Goal: Task Accomplishment & Management: Use online tool/utility

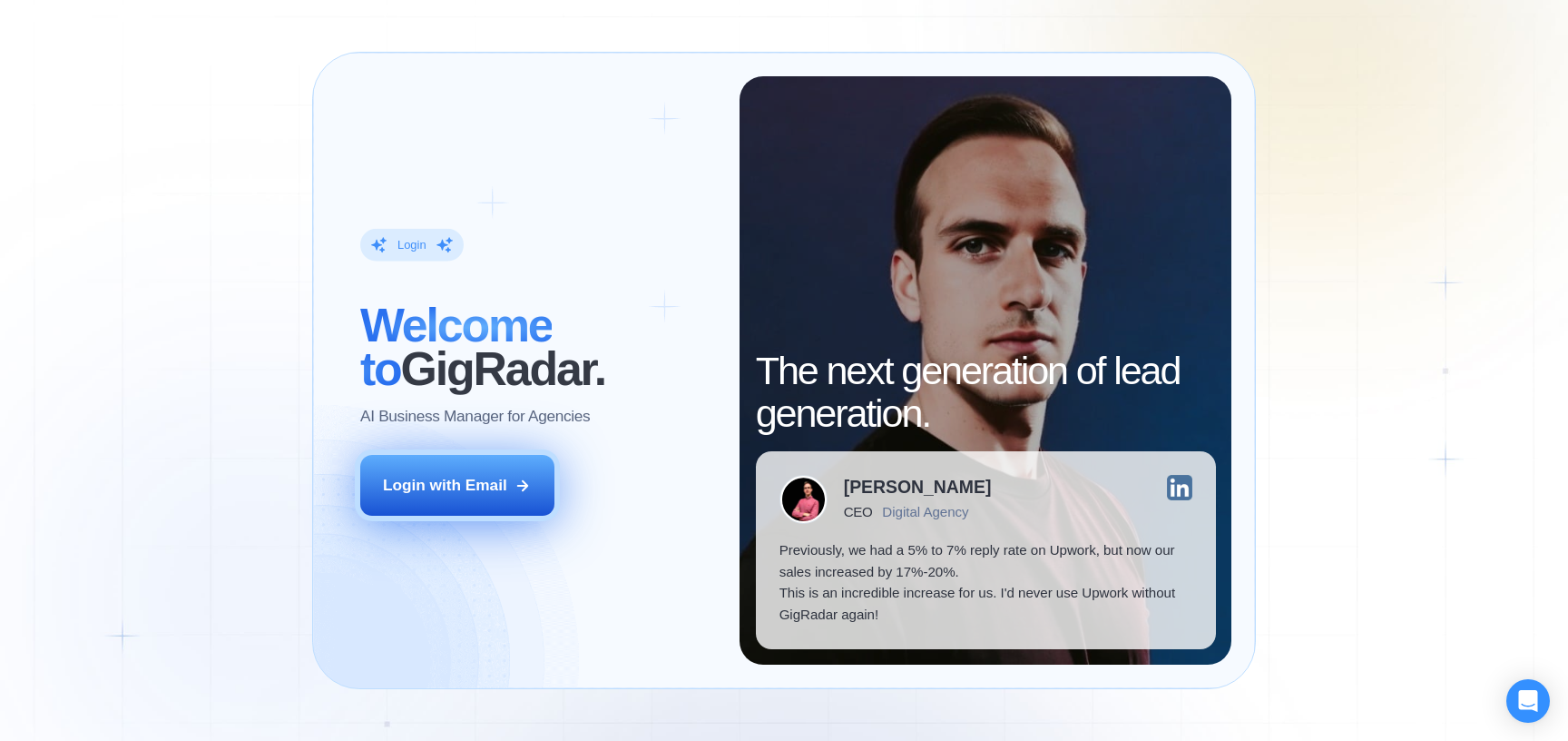
click at [454, 496] on button "Login with Email" at bounding box center [456, 485] width 194 height 61
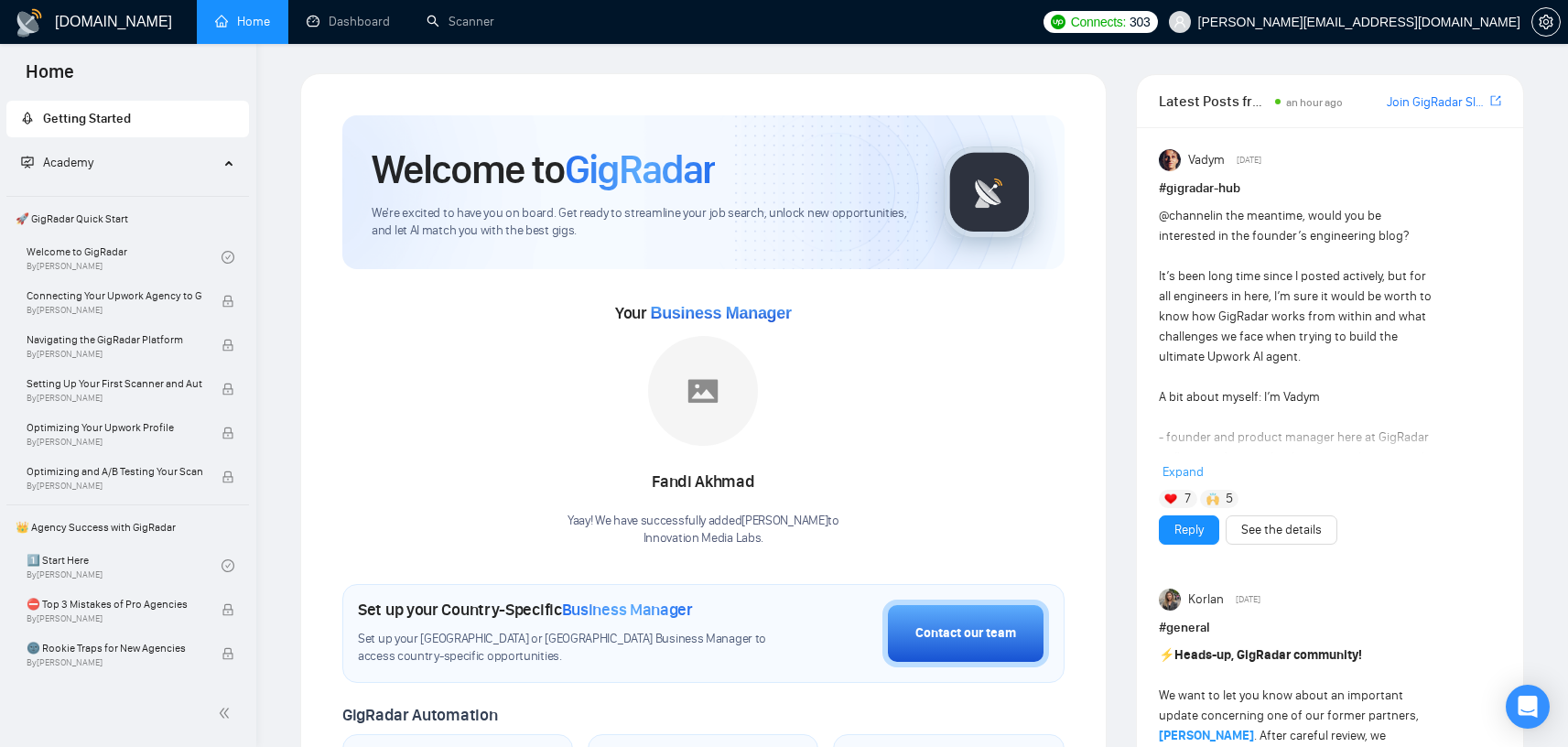
click at [349, 29] on link "Dashboard" at bounding box center [348, 21] width 84 height 16
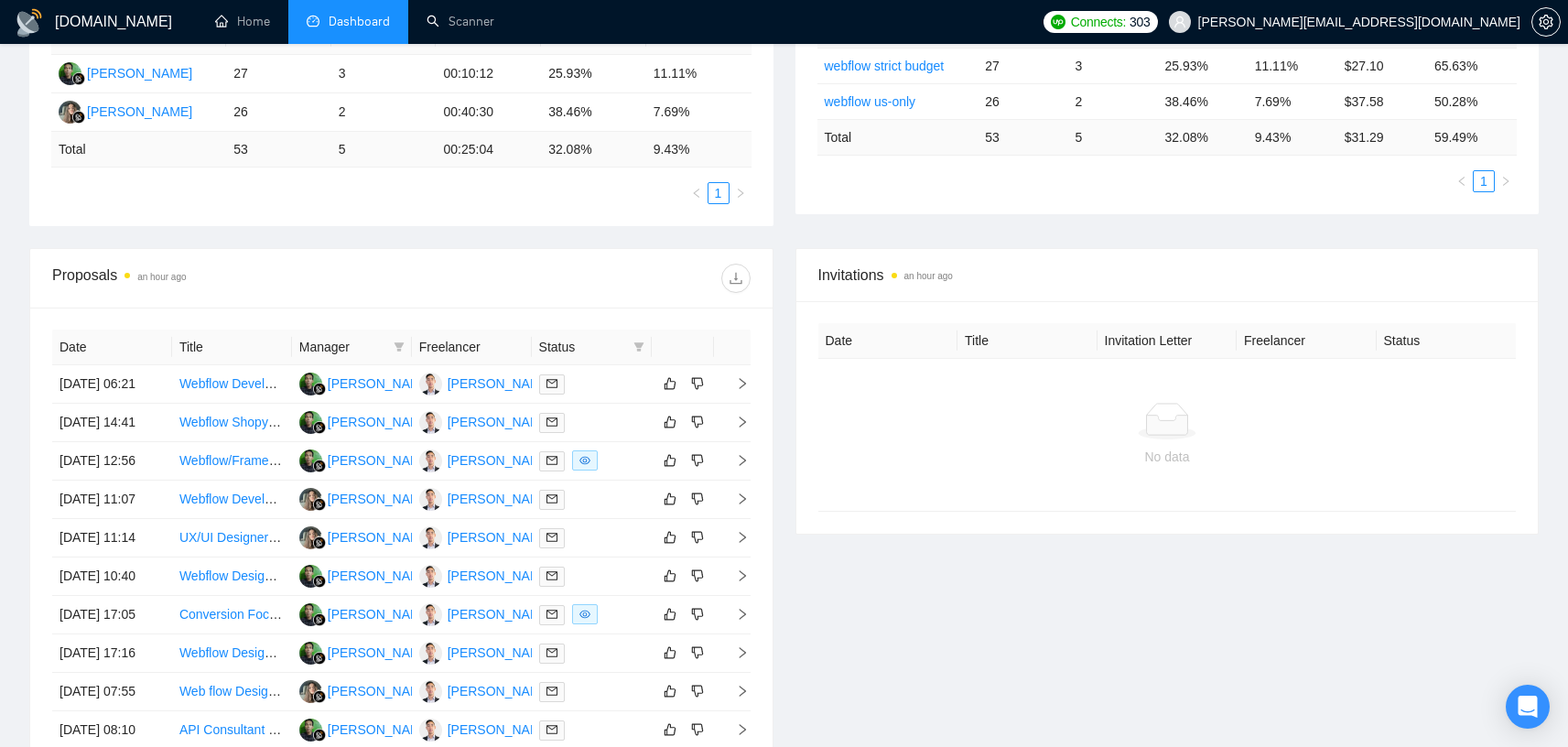
scroll to position [401, 0]
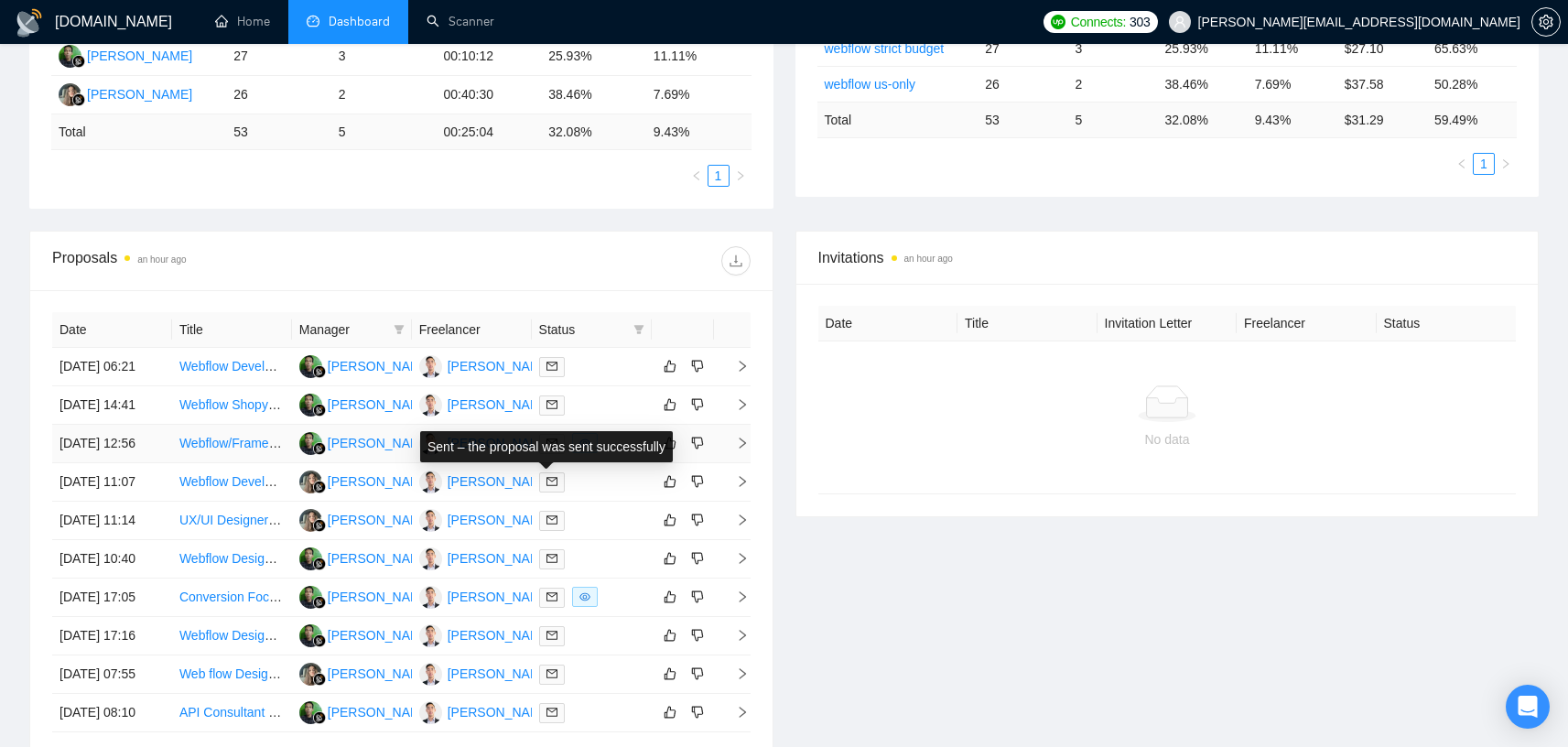
click at [548, 448] on icon "mail" at bounding box center [552, 443] width 11 height 11
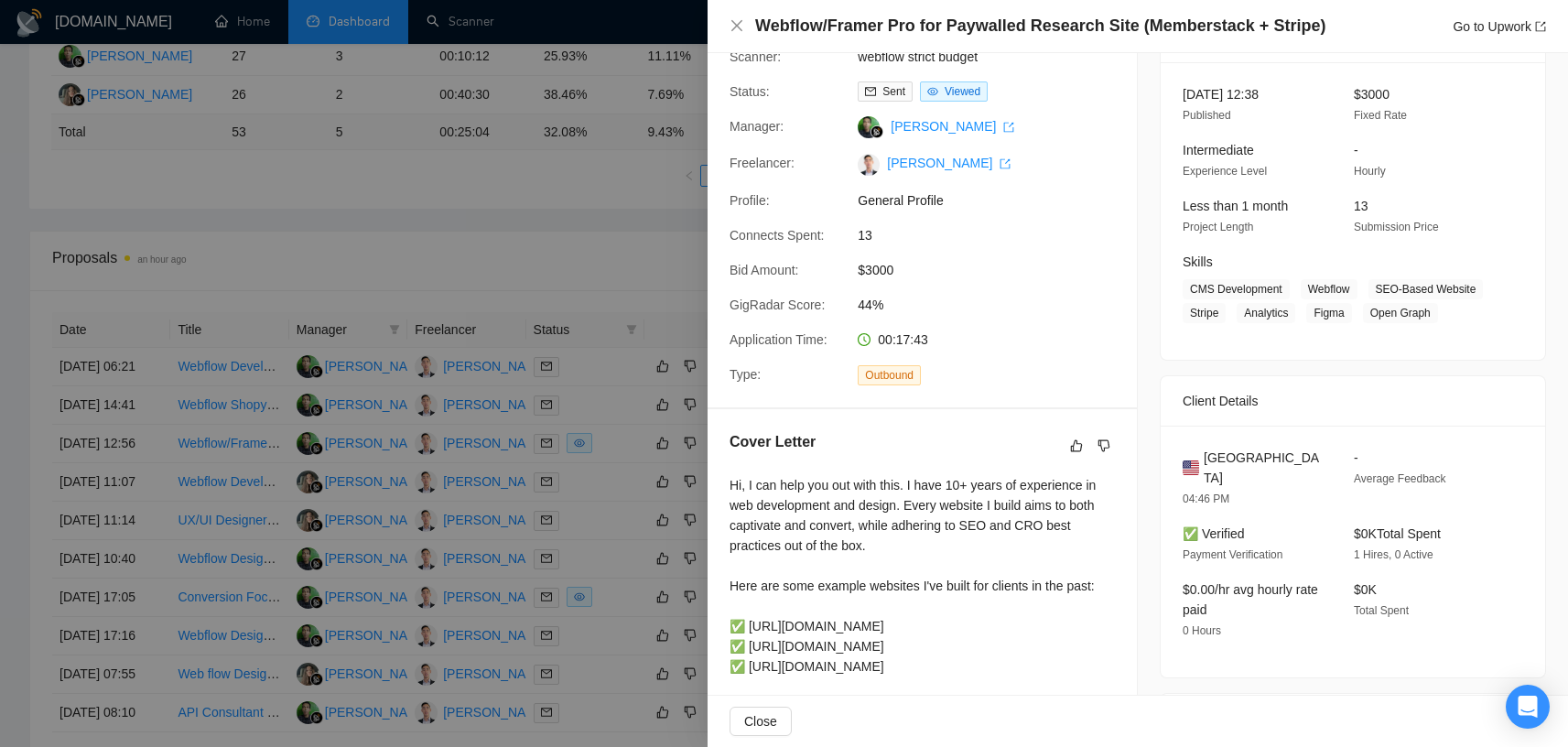
scroll to position [103, 0]
click at [590, 261] on div at bounding box center [784, 373] width 1568 height 747
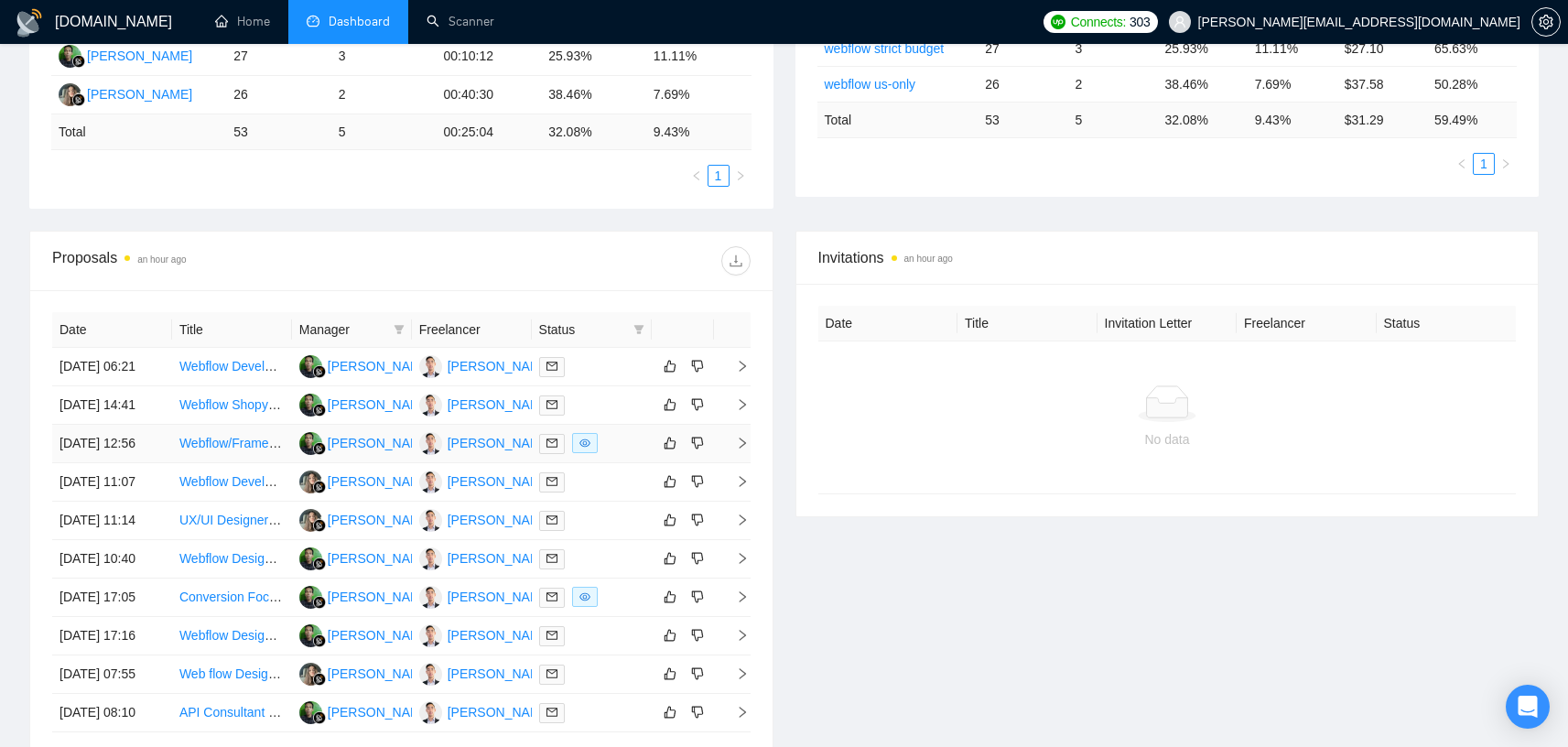
click at [210, 450] on link "Webflow/Framer Pro for Paywalled Research Site (Memberstack + Stripe)" at bounding box center [389, 443] width 419 height 15
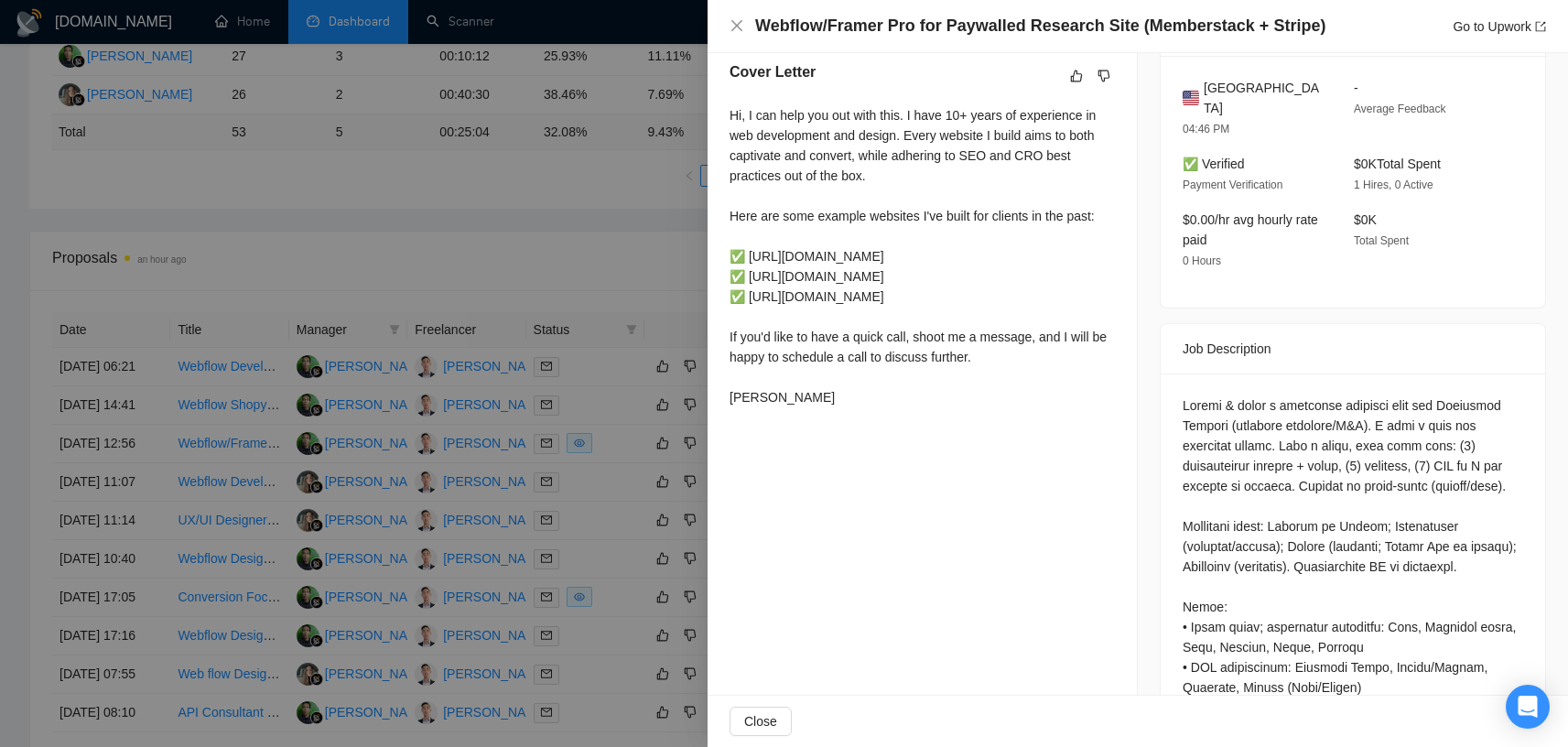
scroll to position [472, 0]
click at [736, 23] on icon "close" at bounding box center [737, 26] width 15 height 15
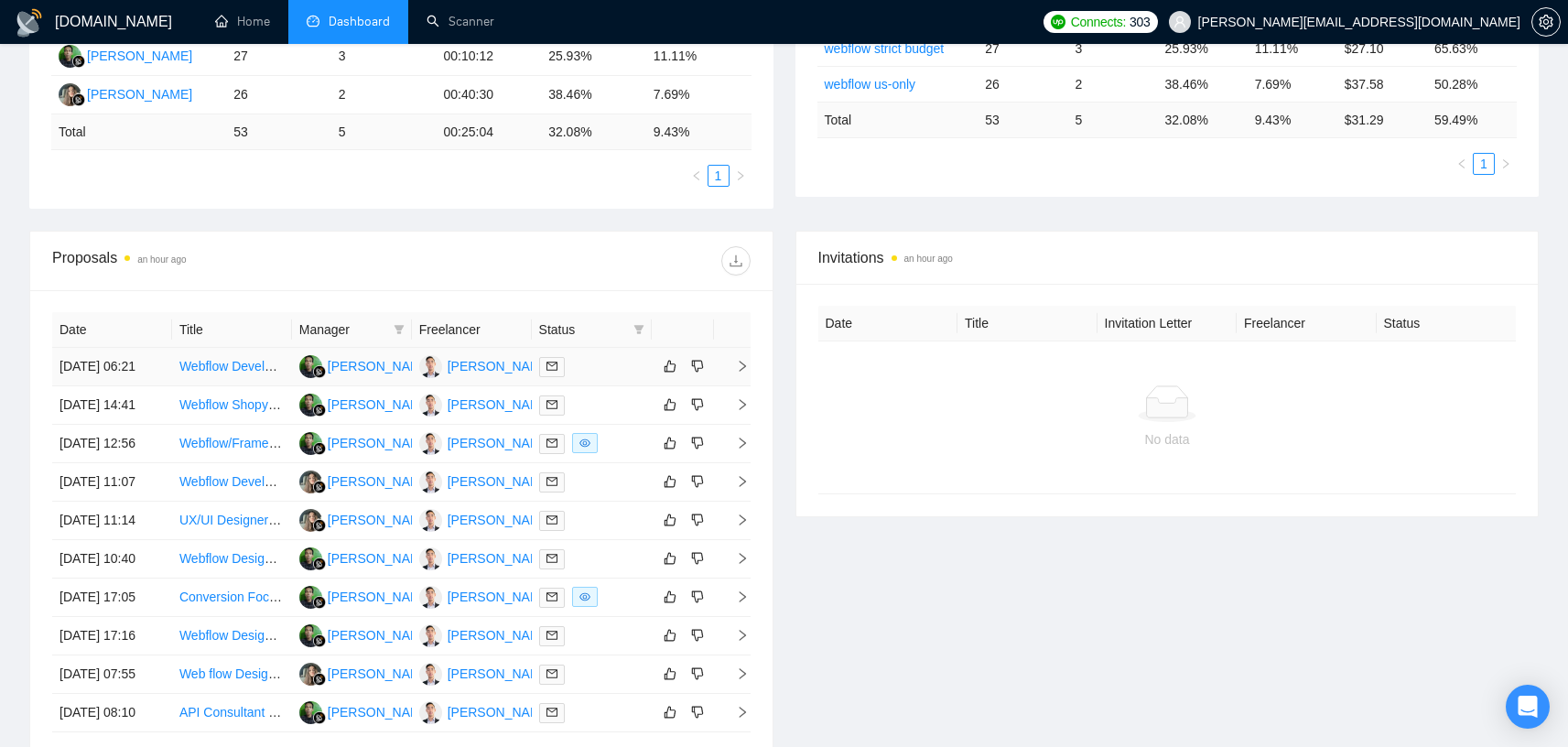
click at [204, 373] on link "Webflow Developer and Designer Needed" at bounding box center [299, 366] width 239 height 15
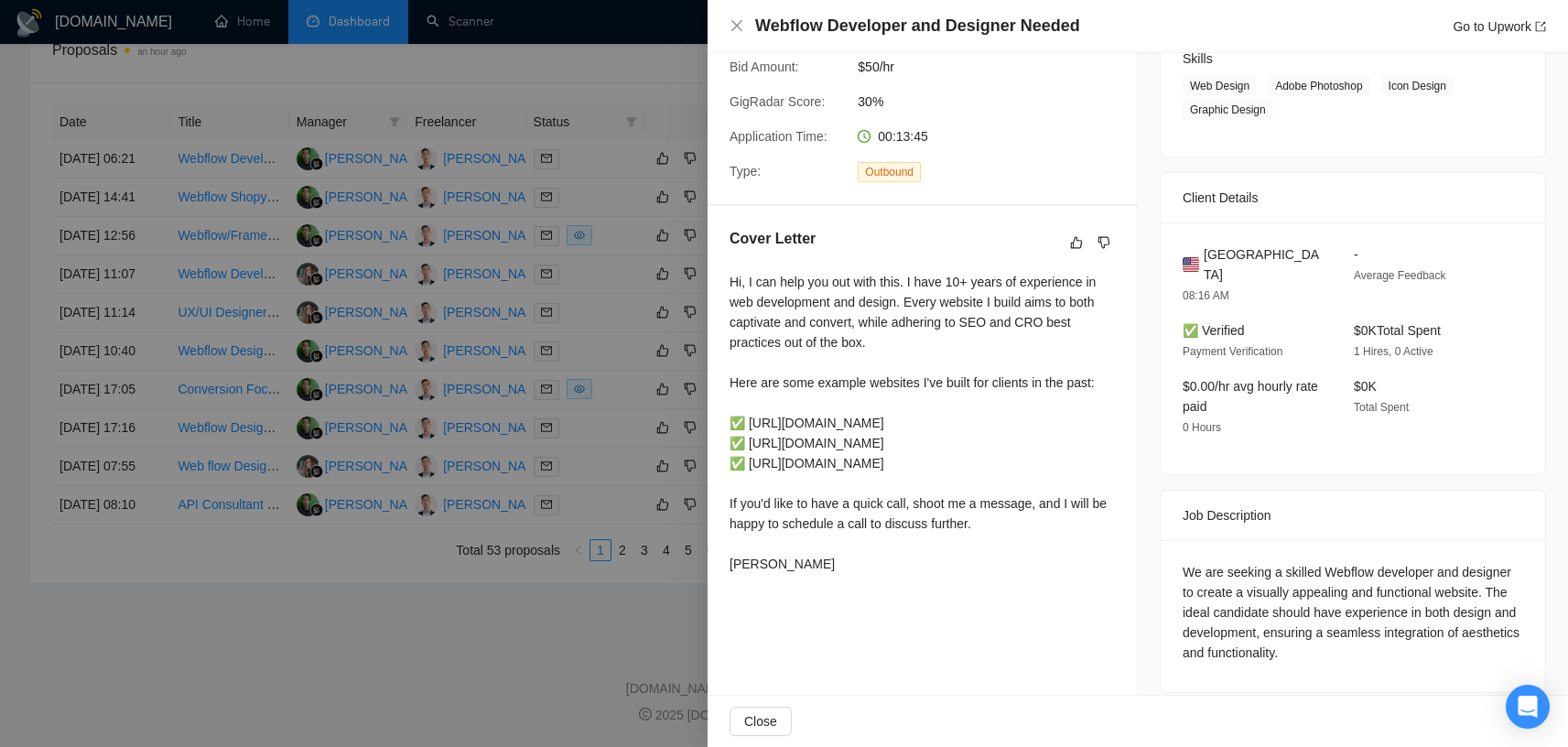
scroll to position [783, 0]
click at [426, 642] on div at bounding box center [784, 373] width 1568 height 747
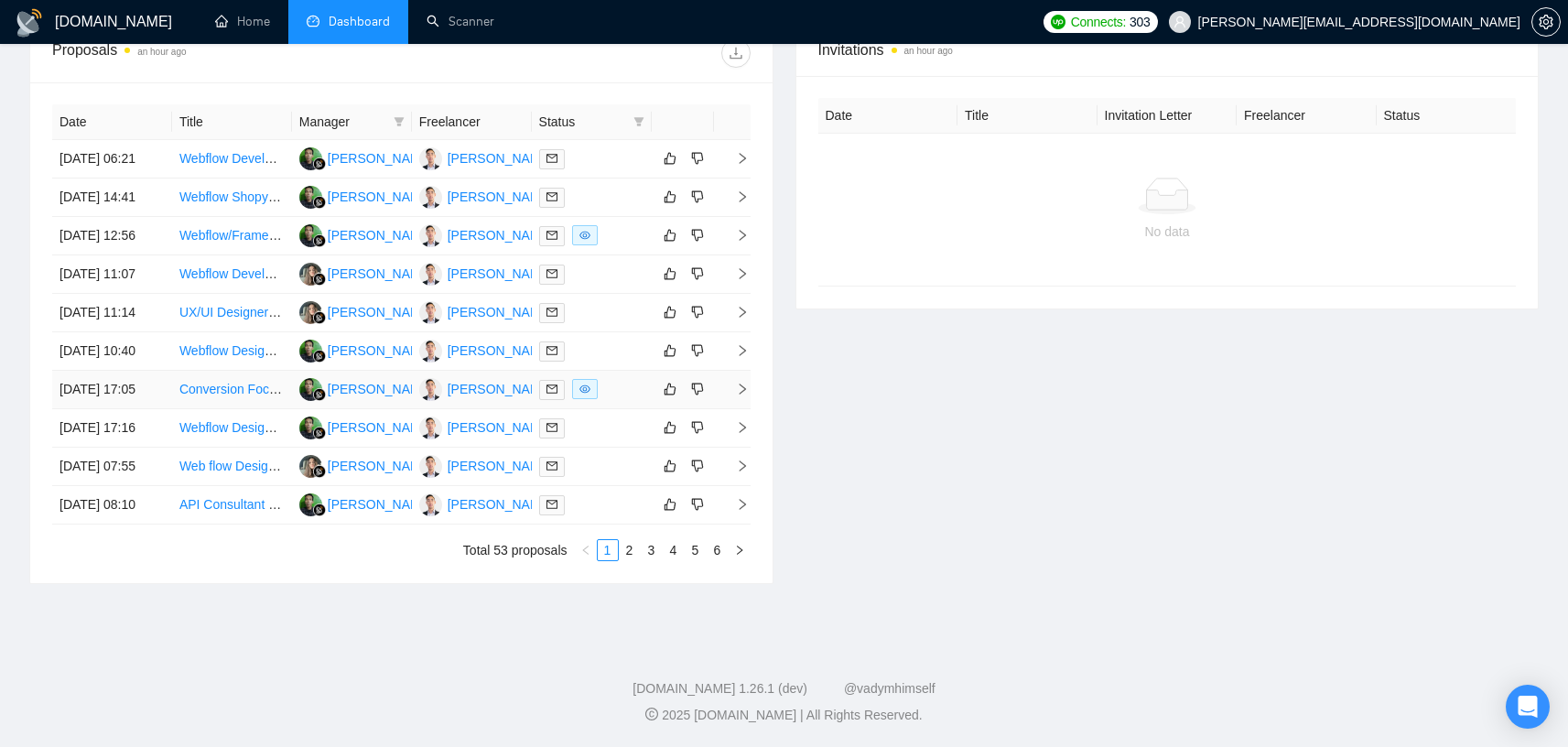
scroll to position [645, 0]
click at [242, 189] on link "Webflow Shopyflow Work" at bounding box center [251, 197] width 144 height 15
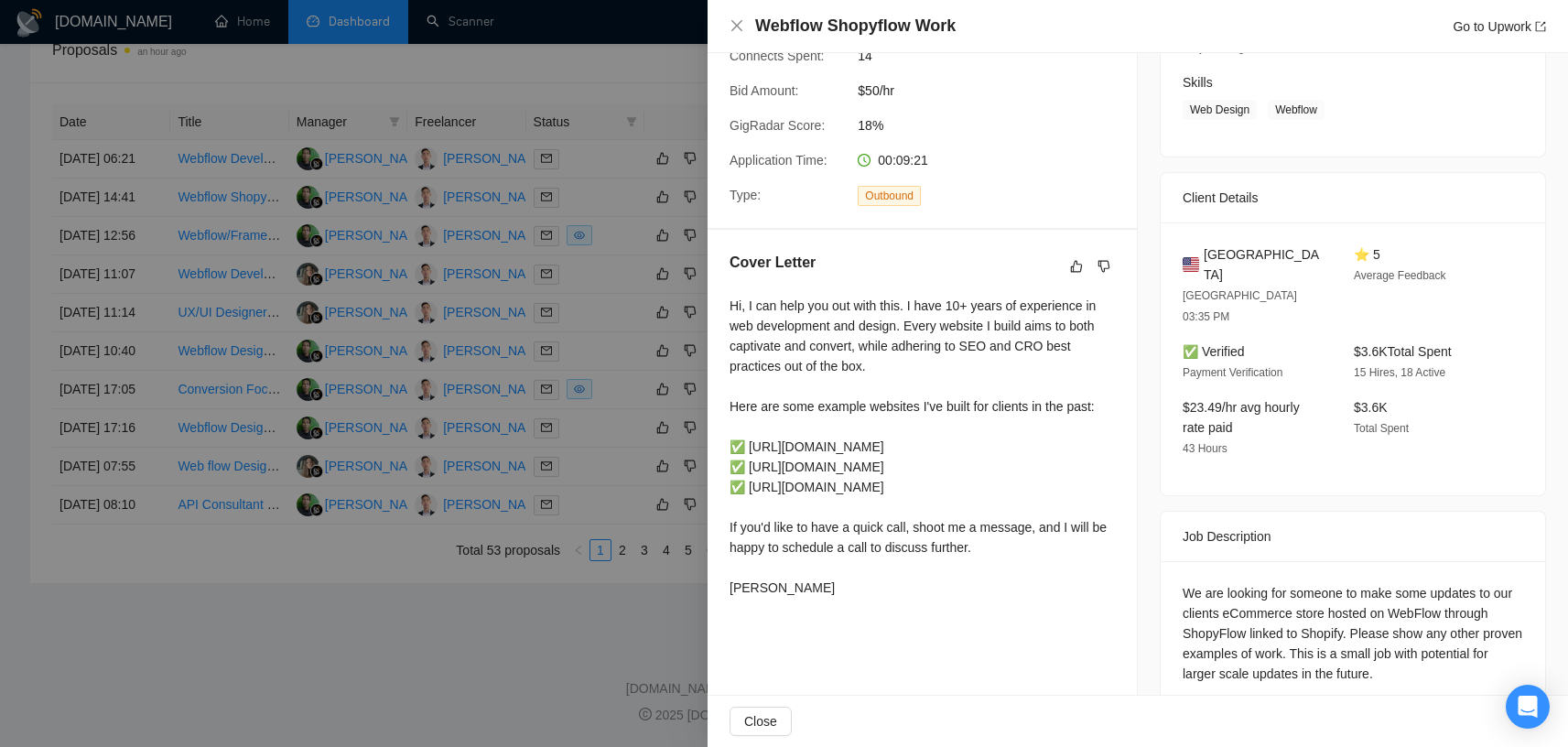
scroll to position [783, 0]
click at [575, 620] on div at bounding box center [784, 373] width 1568 height 747
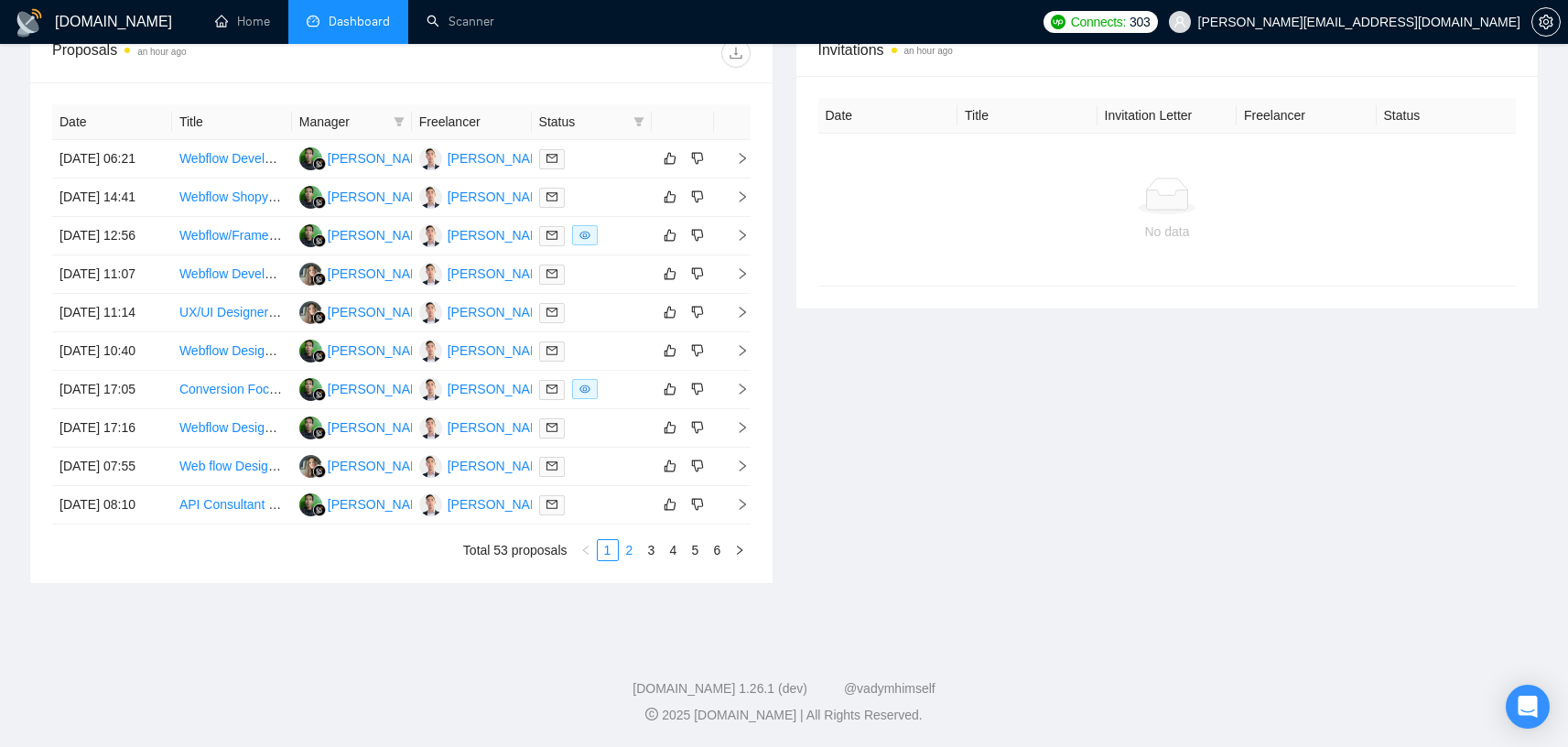
click at [626, 551] on link "2" at bounding box center [630, 550] width 20 height 20
click at [611, 560] on link "1" at bounding box center [608, 550] width 20 height 20
click at [643, 560] on link "3" at bounding box center [652, 550] width 20 height 20
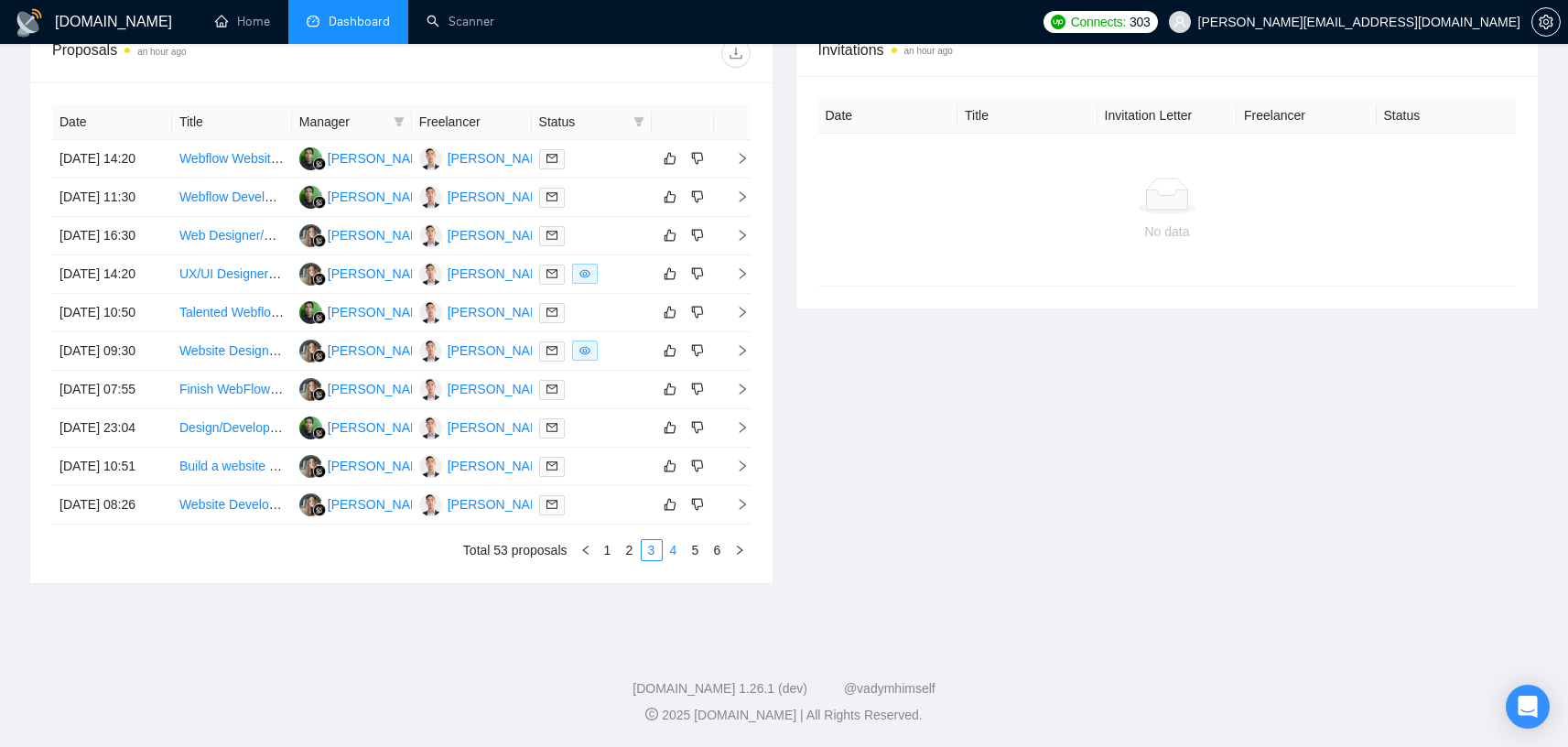
click at [678, 560] on link "4" at bounding box center [674, 550] width 20 height 20
click at [697, 560] on link "5" at bounding box center [696, 550] width 20 height 20
click at [718, 560] on link "6" at bounding box center [718, 550] width 20 height 20
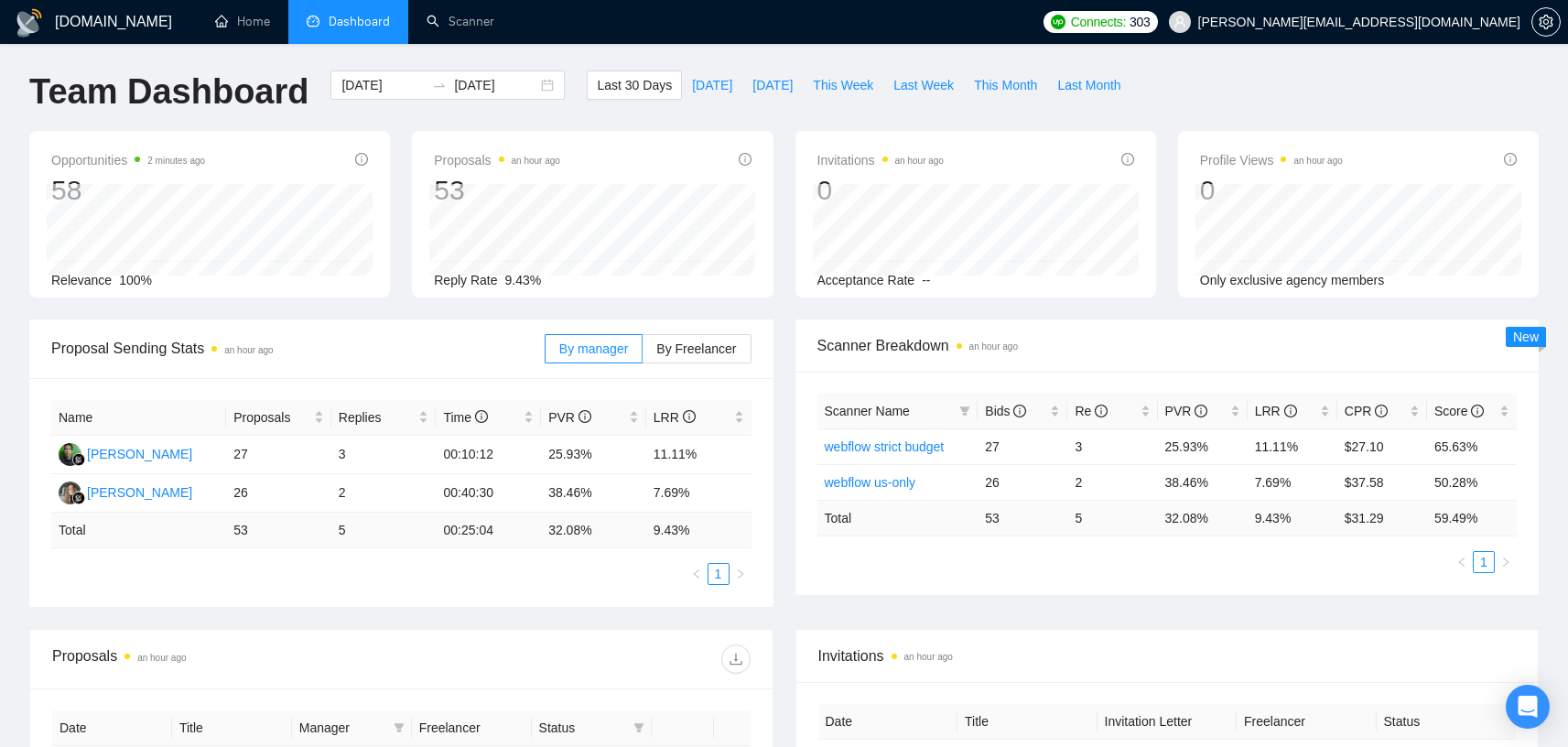
scroll to position [0, 0]
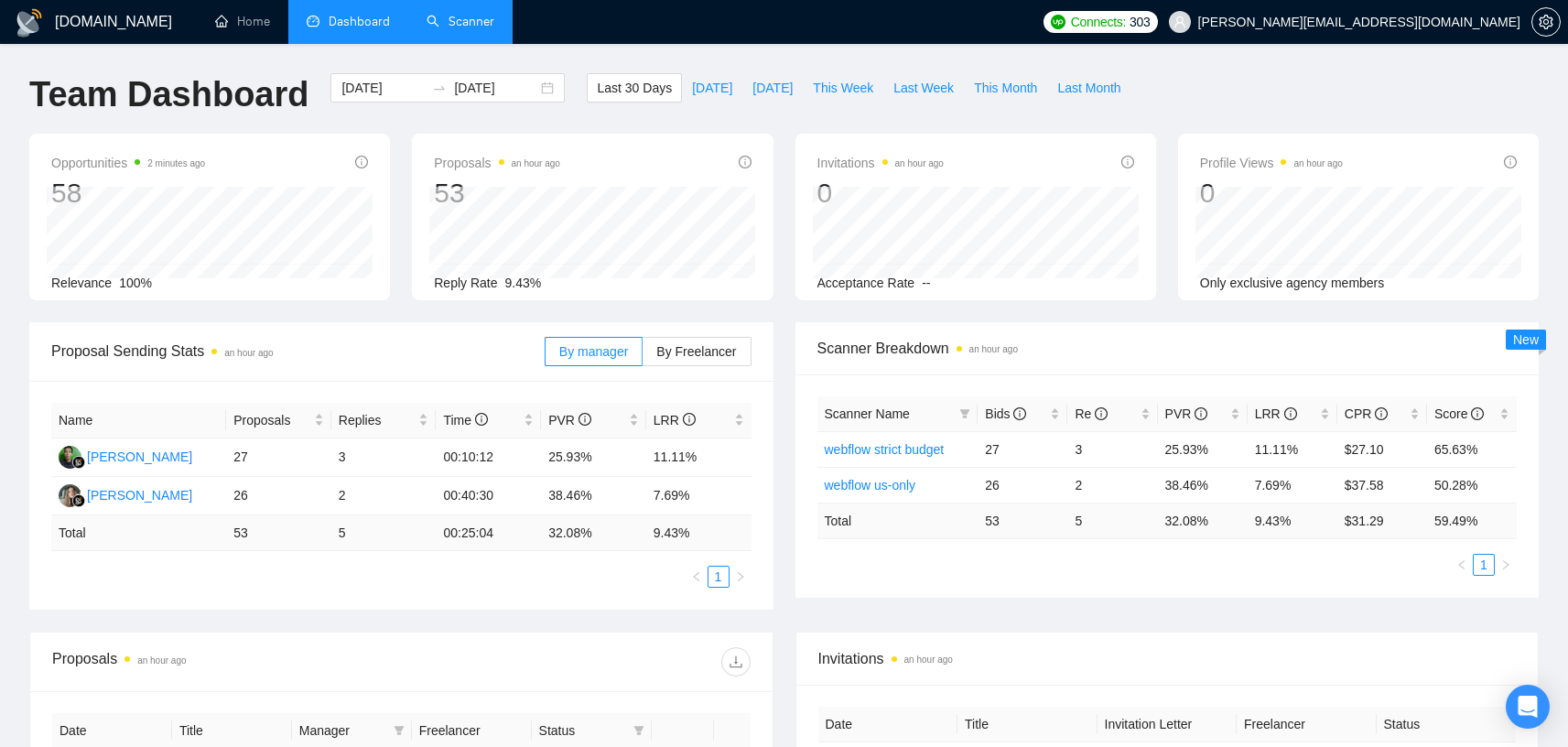
click at [449, 17] on link "Scanner" at bounding box center [460, 21] width 68 height 16
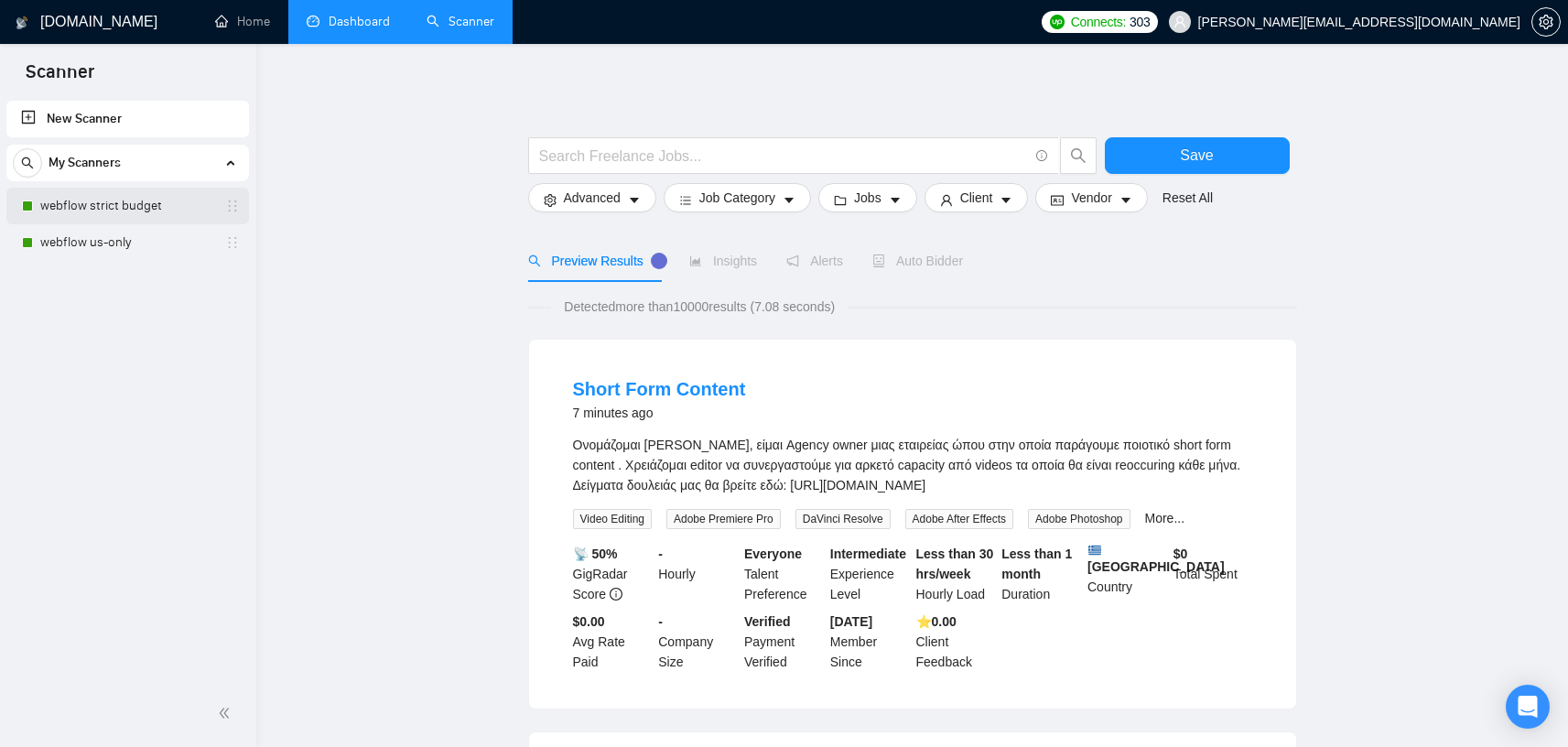
click at [132, 215] on link "webflow strict budget" at bounding box center [127, 206] width 174 height 37
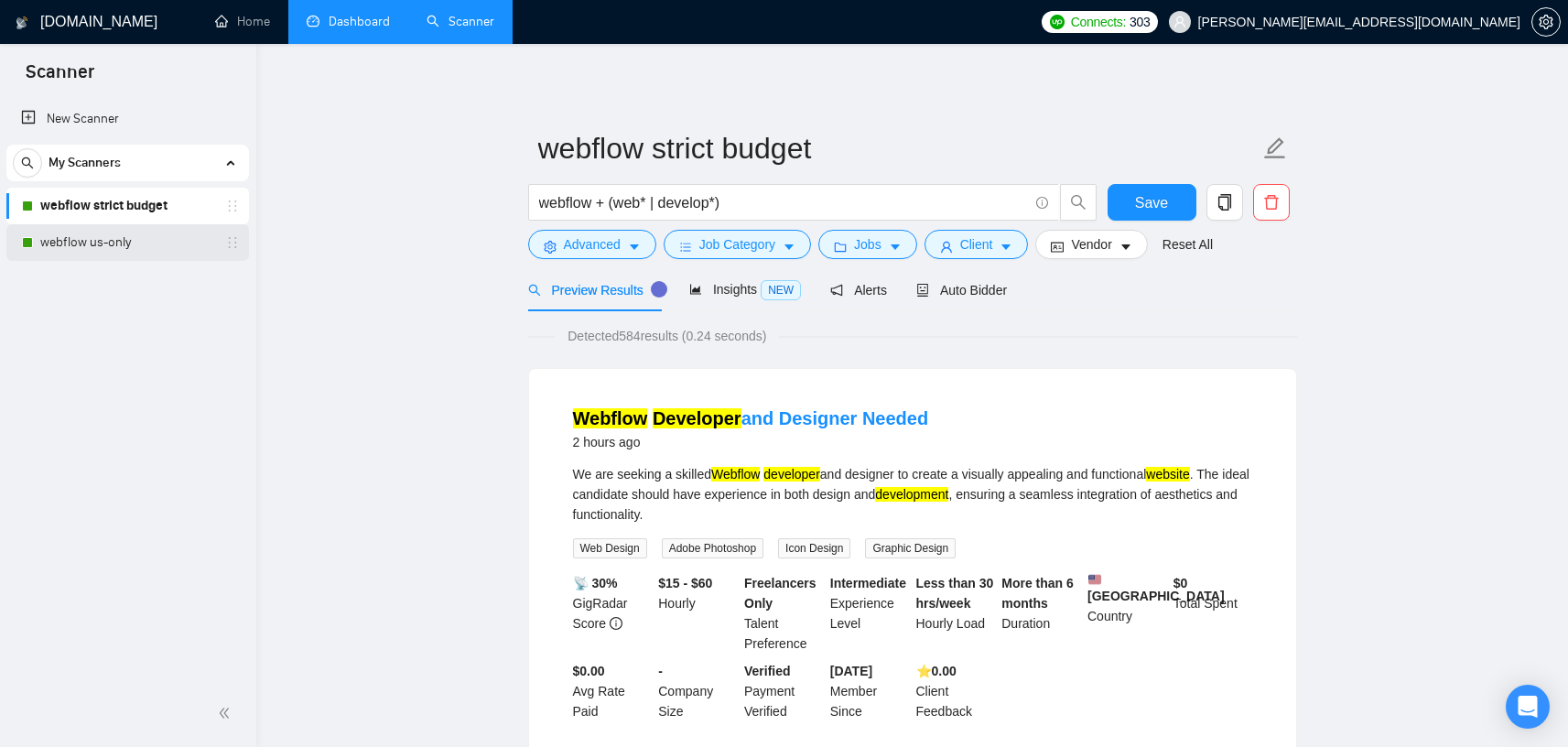
click at [87, 237] on link "webflow us-only" at bounding box center [127, 243] width 174 height 37
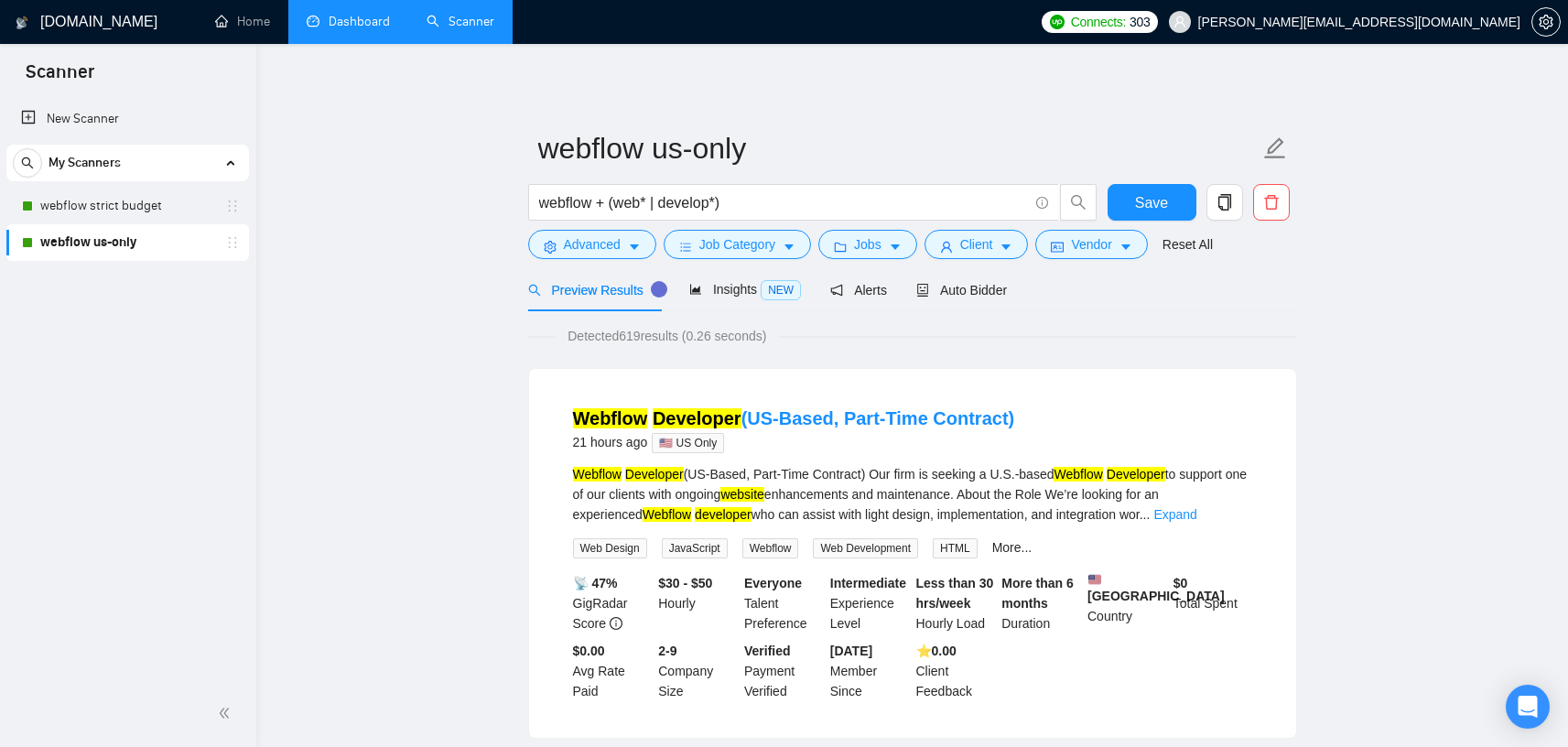
click at [163, 153] on div "My Scanners" at bounding box center [128, 163] width 230 height 37
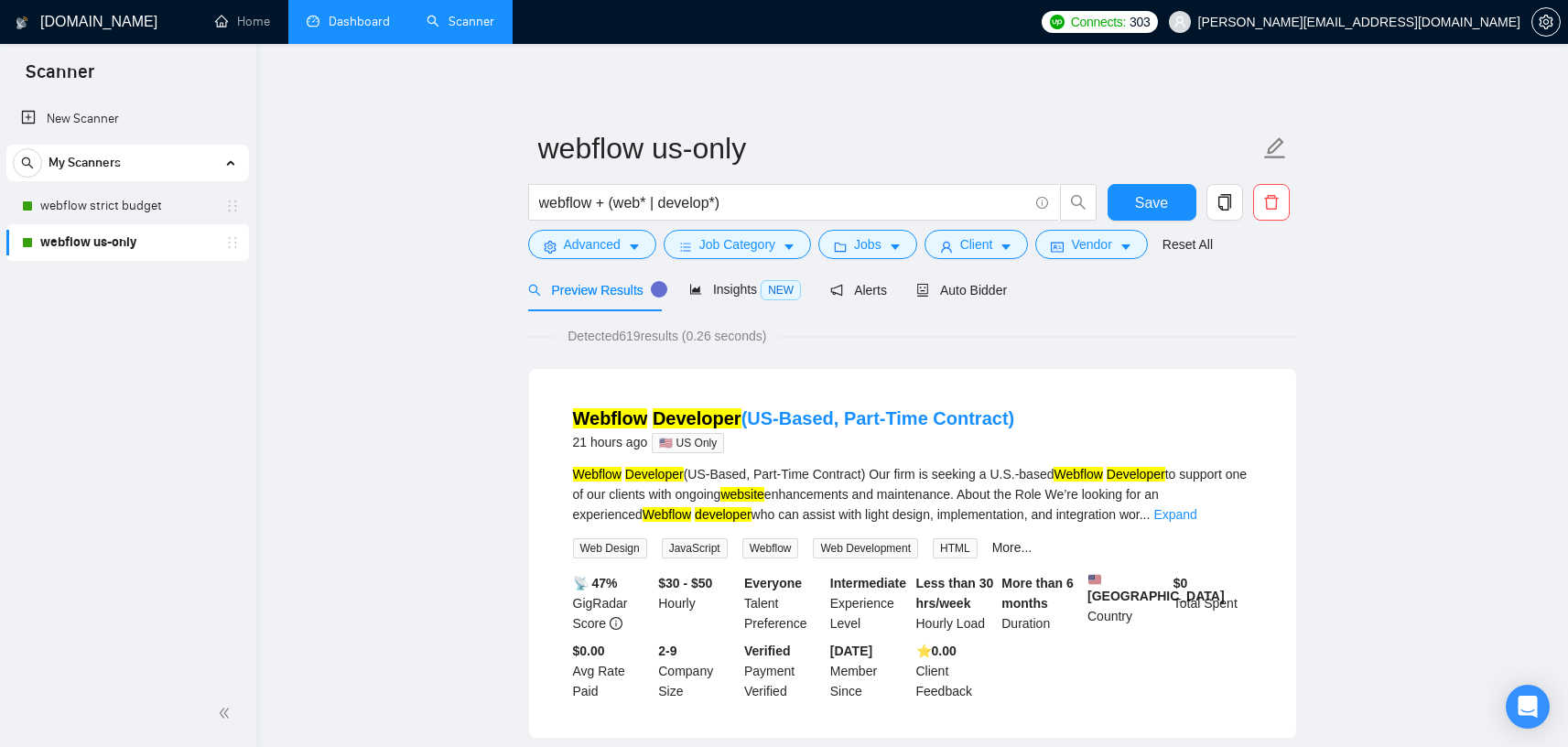
click at [121, 205] on link "webflow strict budget" at bounding box center [127, 206] width 174 height 37
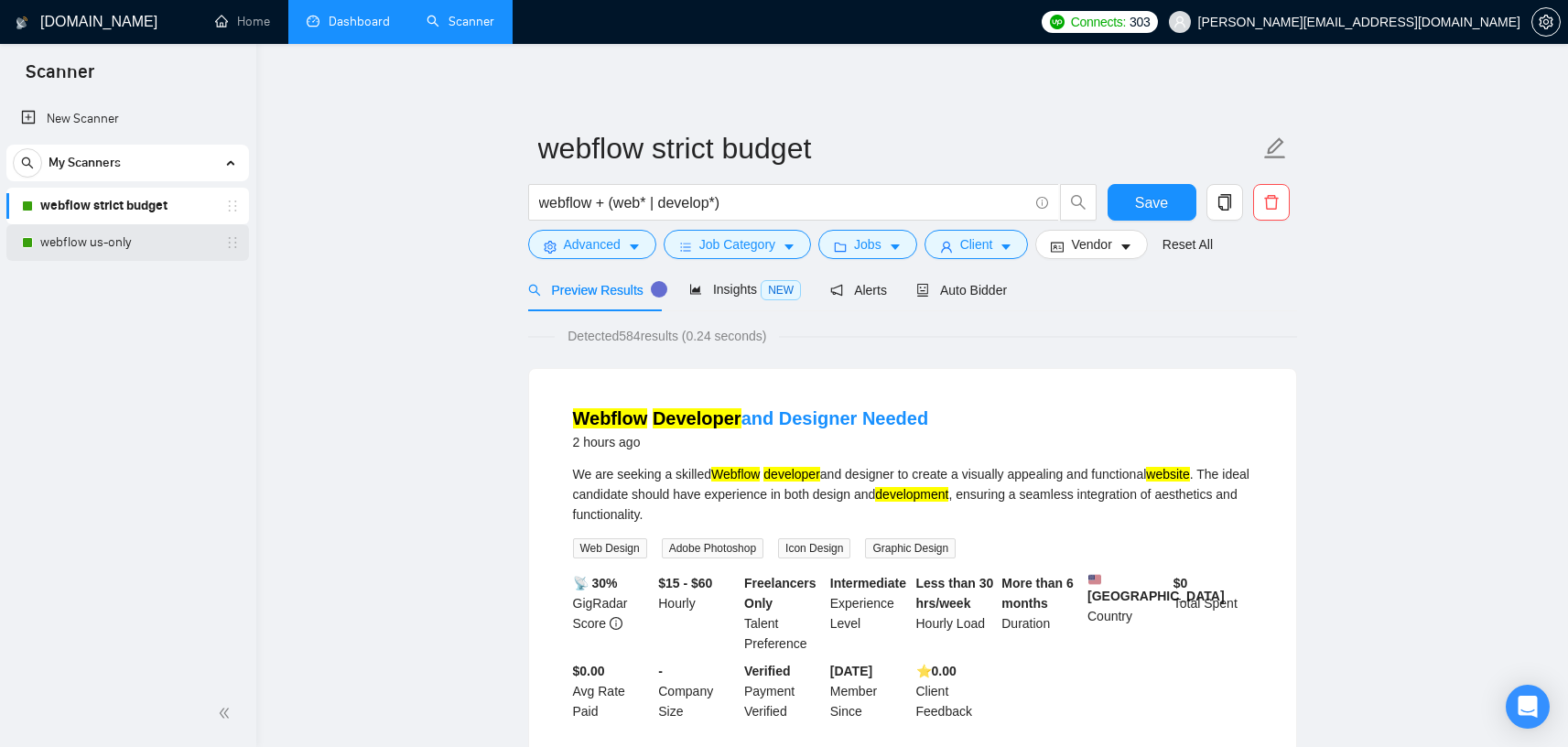
click at [127, 240] on link "webflow us-only" at bounding box center [127, 243] width 174 height 37
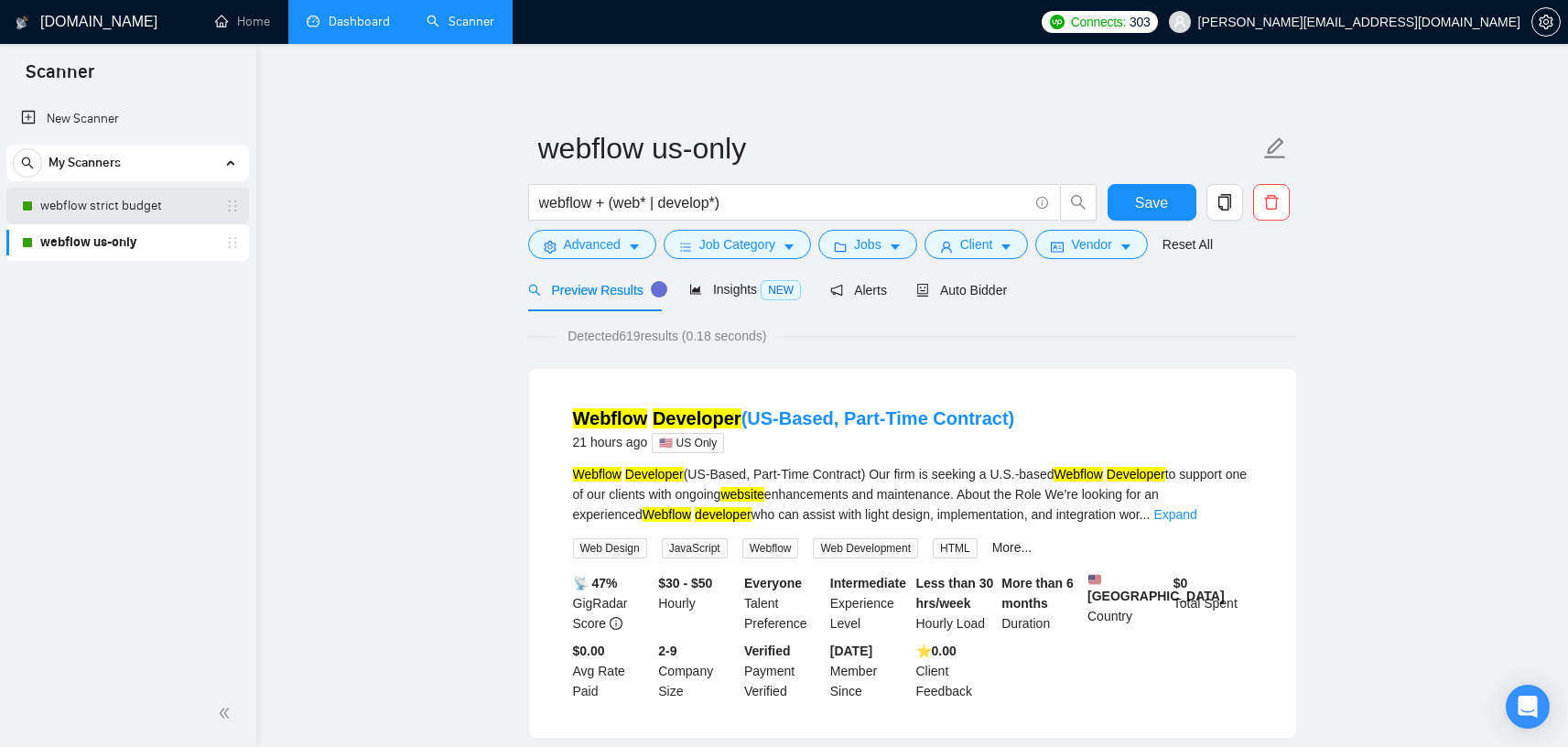
click at [125, 207] on link "webflow strict budget" at bounding box center [127, 206] width 174 height 37
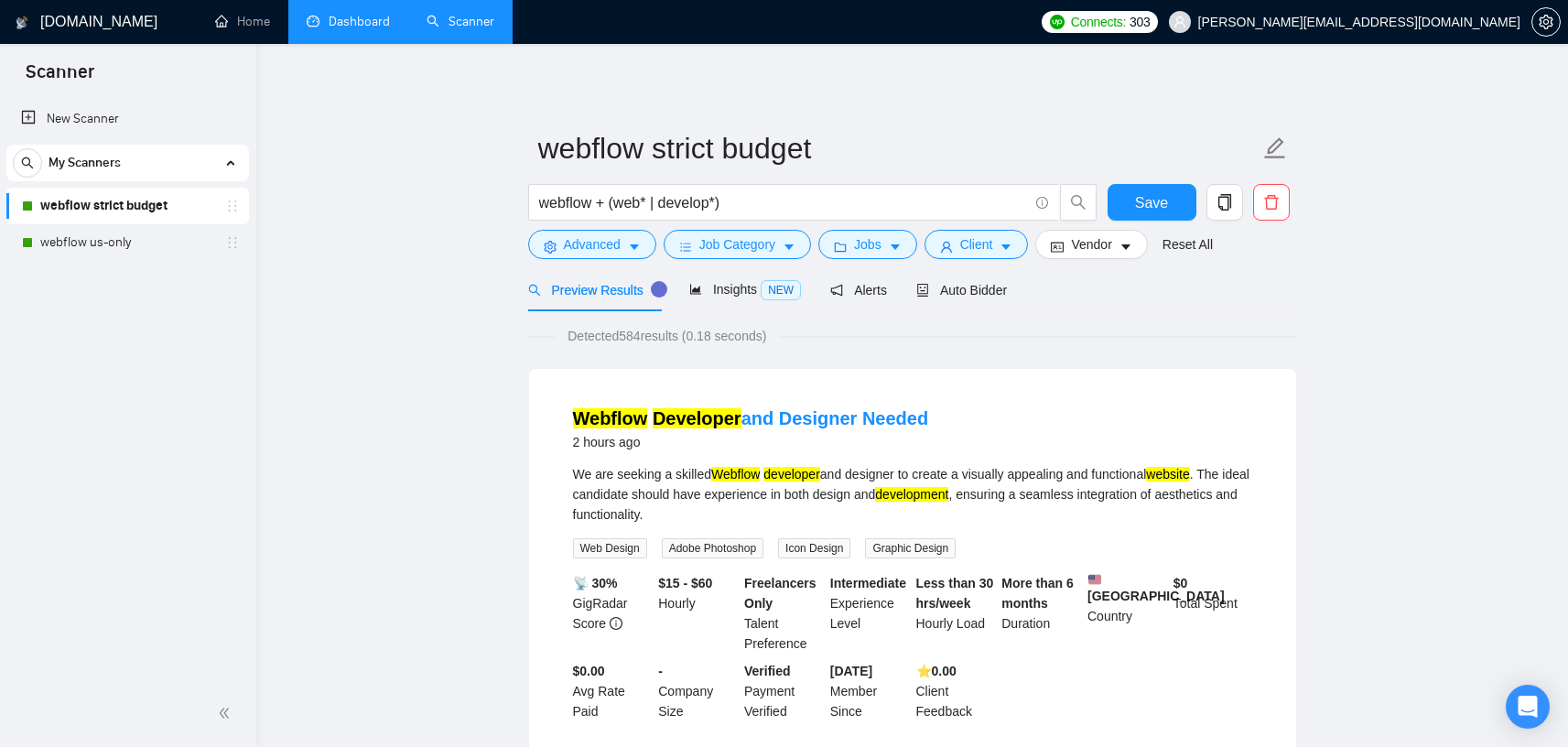
click at [626, 247] on button "Advanced" at bounding box center [592, 244] width 128 height 29
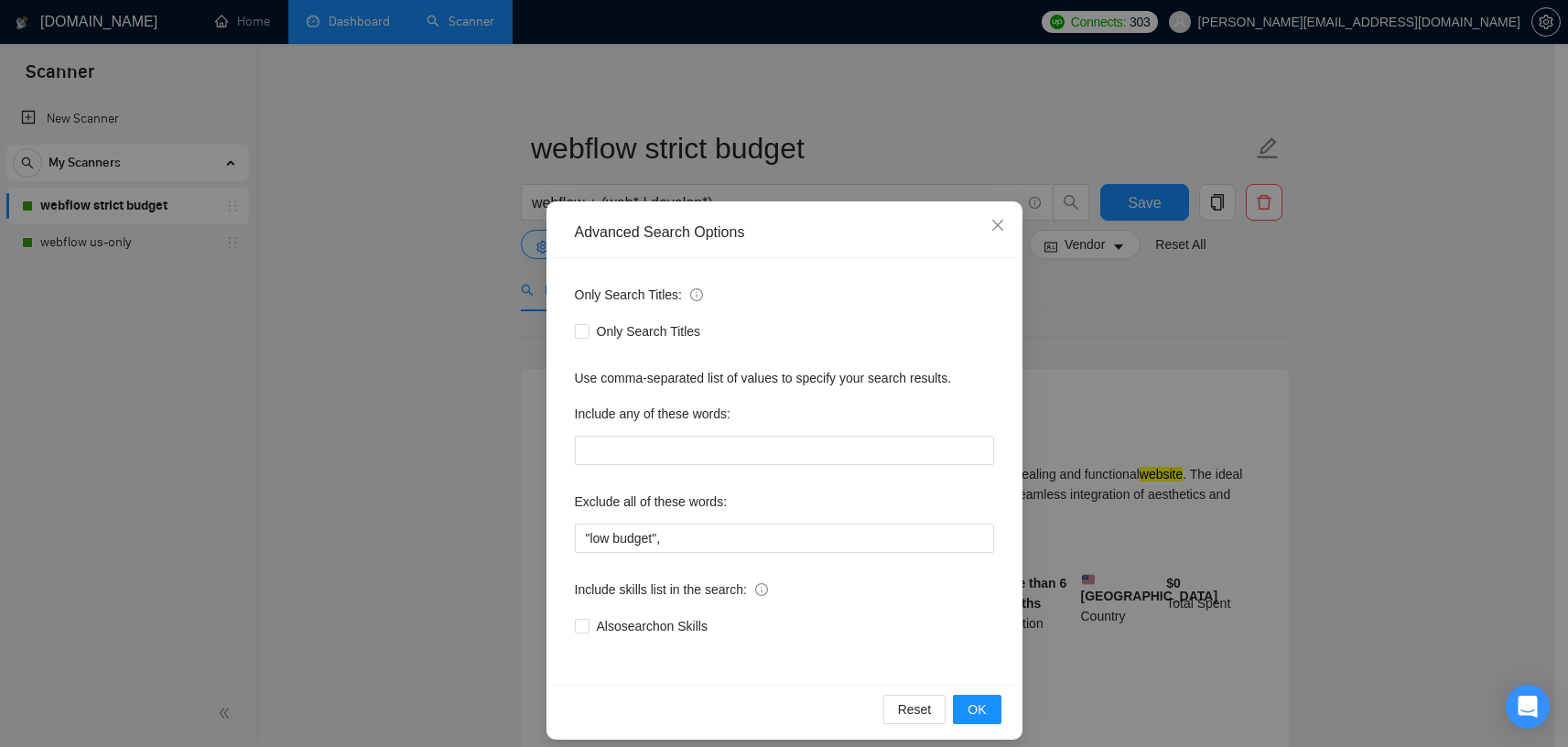
click at [1352, 390] on div "Advanced Search Options Only Search Titles: Only Search Titles Use comma-separa…" at bounding box center [784, 373] width 1568 height 747
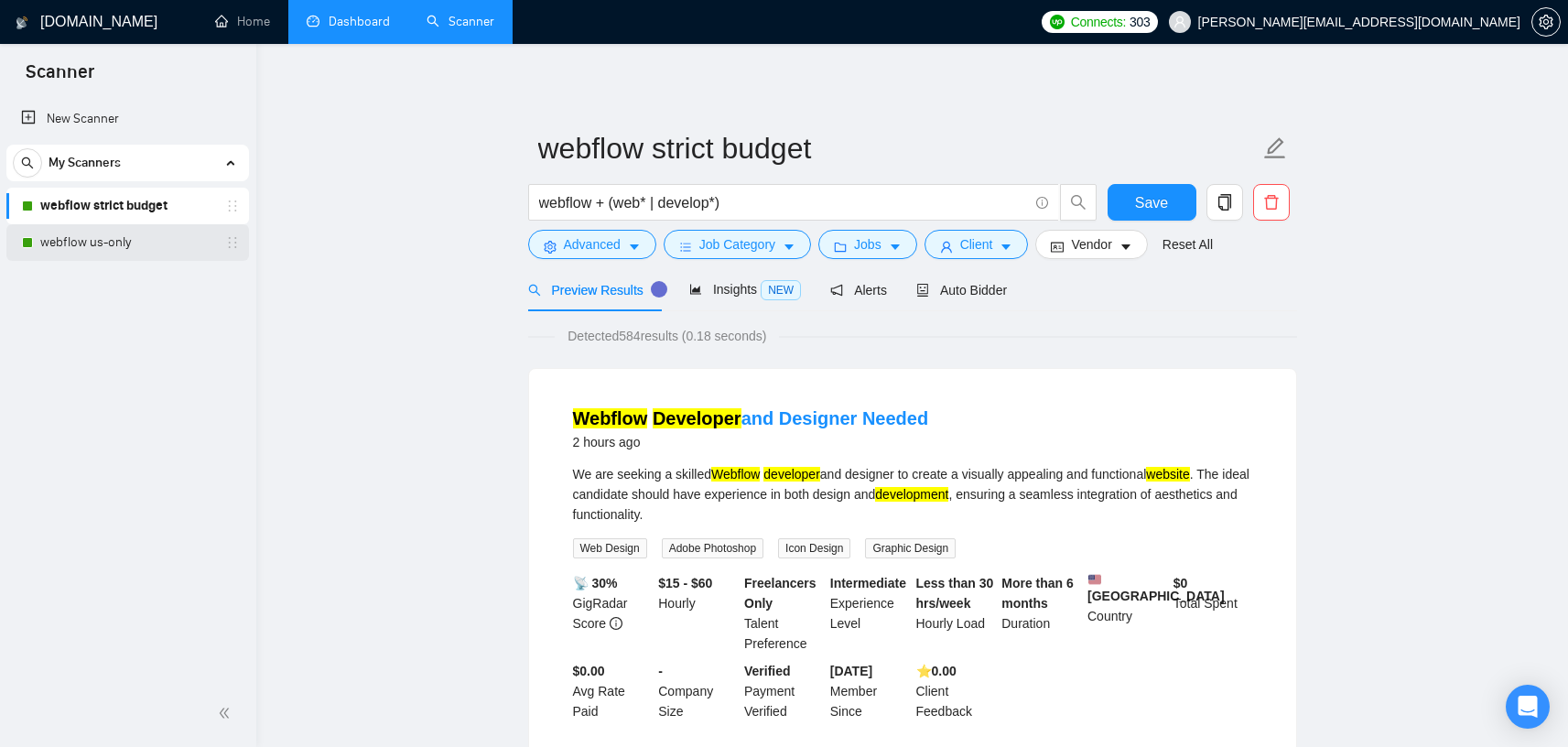
click at [93, 231] on link "webflow us-only" at bounding box center [127, 243] width 174 height 37
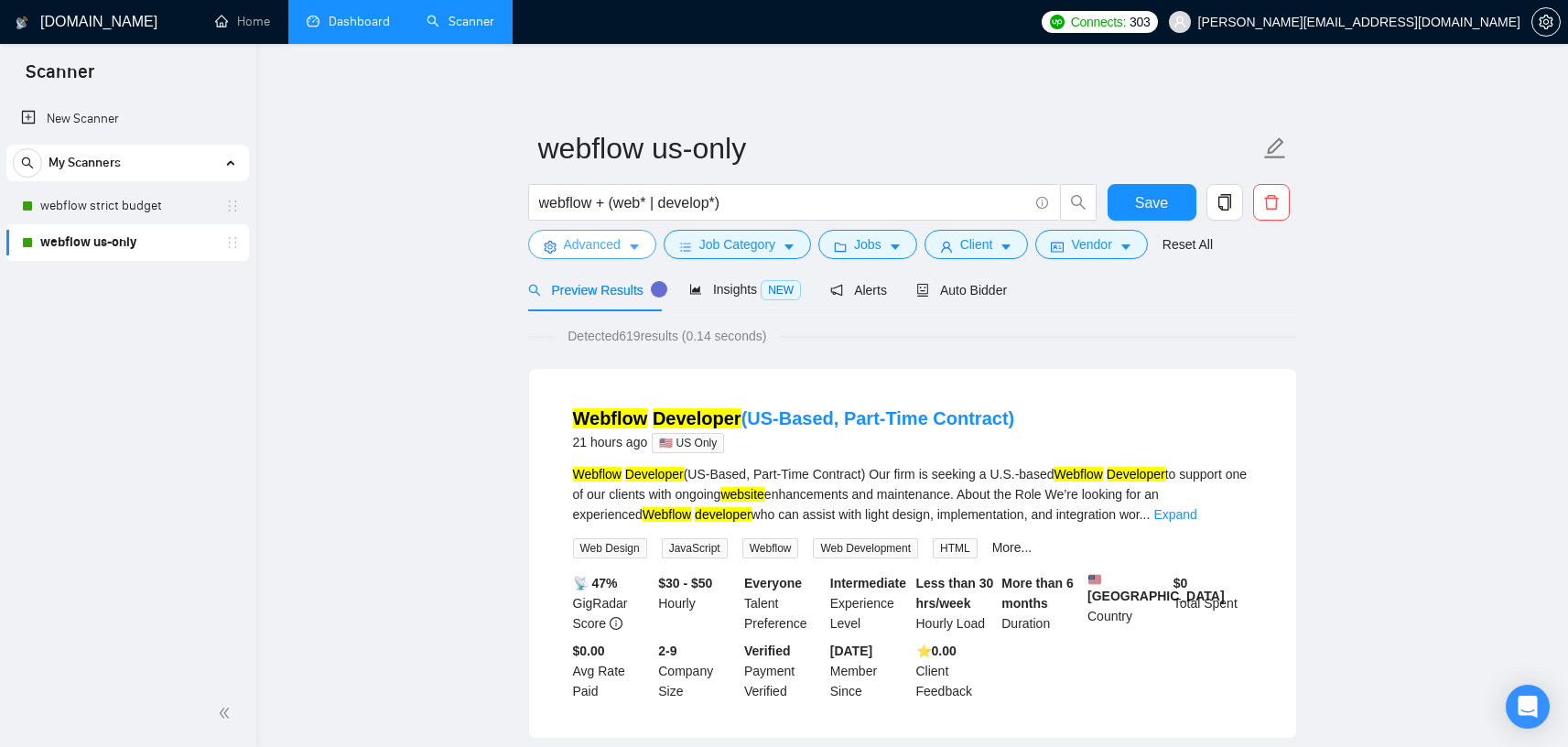
click at [640, 247] on icon "caret-down" at bounding box center [634, 247] width 13 height 13
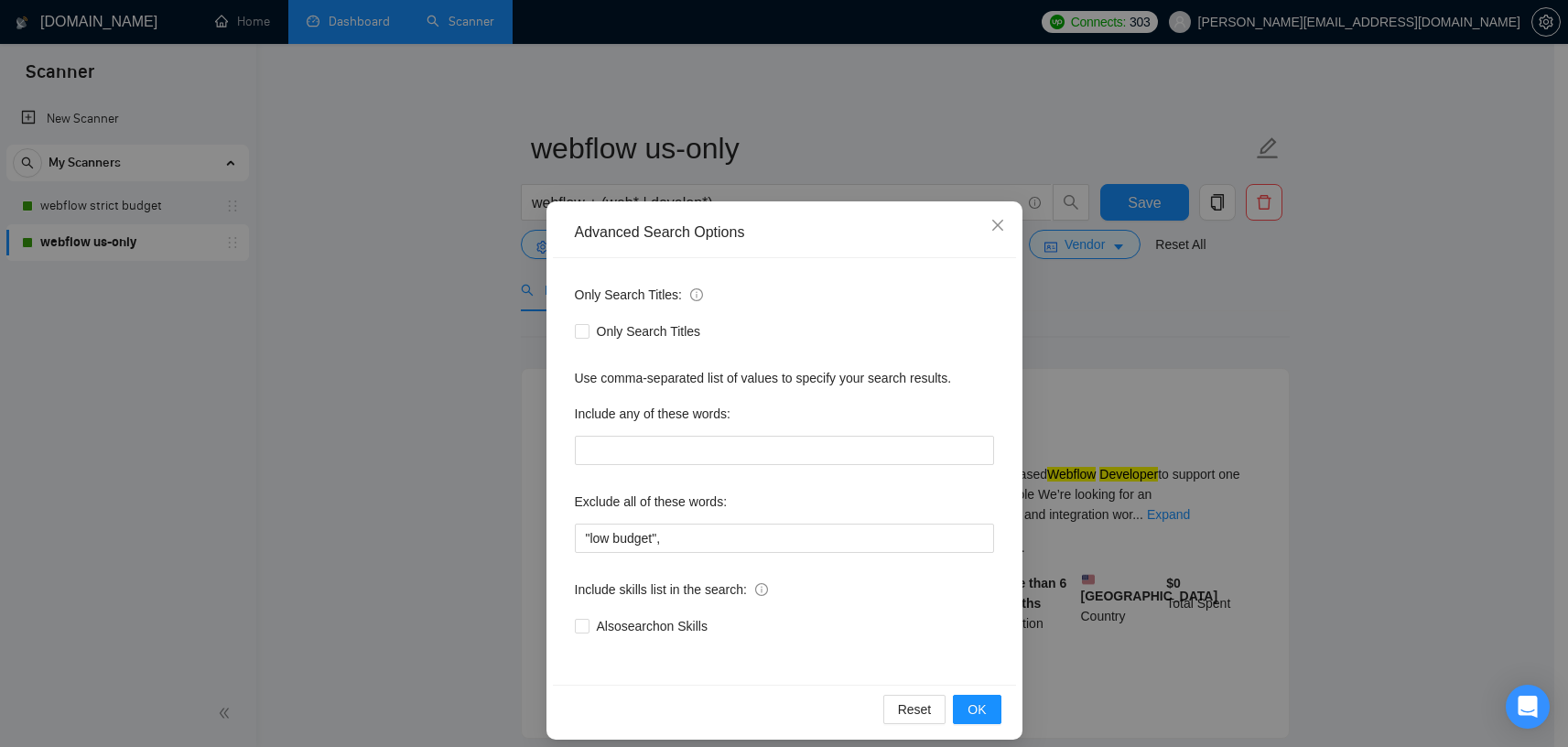
click at [338, 369] on div "Advanced Search Options Only Search Titles: Only Search Titles Use comma-separa…" at bounding box center [784, 373] width 1568 height 747
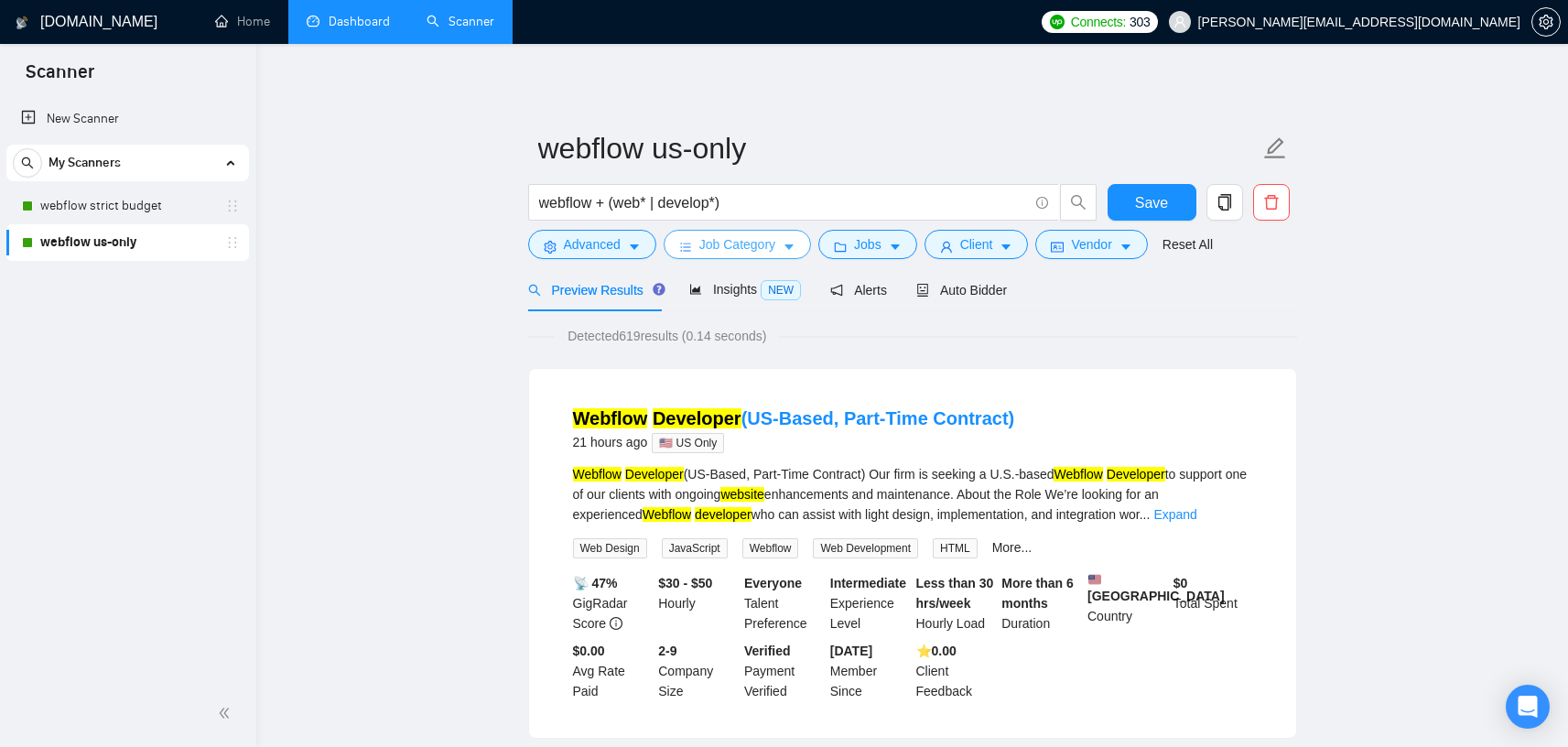
click at [783, 243] on button "Job Category" at bounding box center [737, 244] width 147 height 29
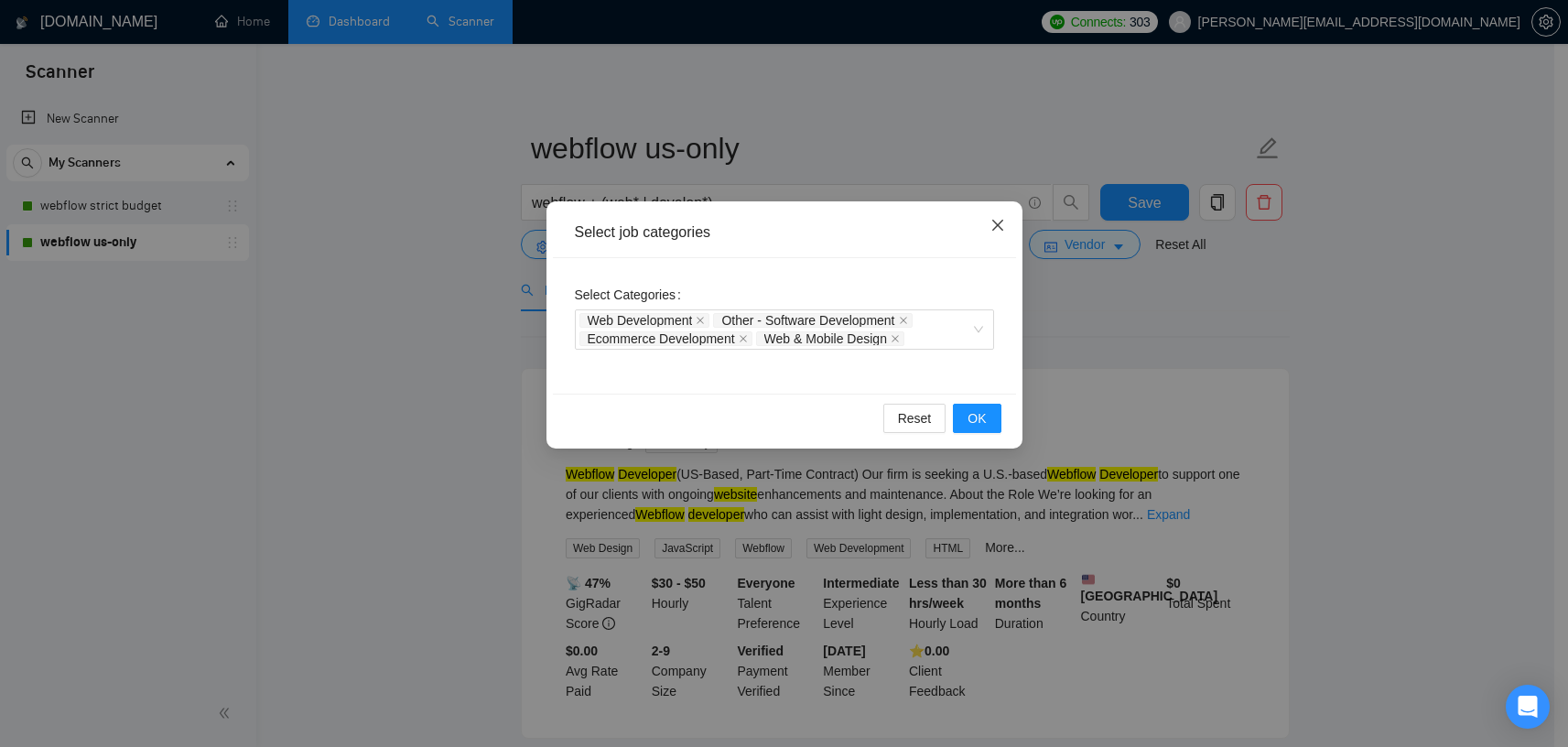
click at [1003, 222] on icon "close" at bounding box center [998, 225] width 15 height 15
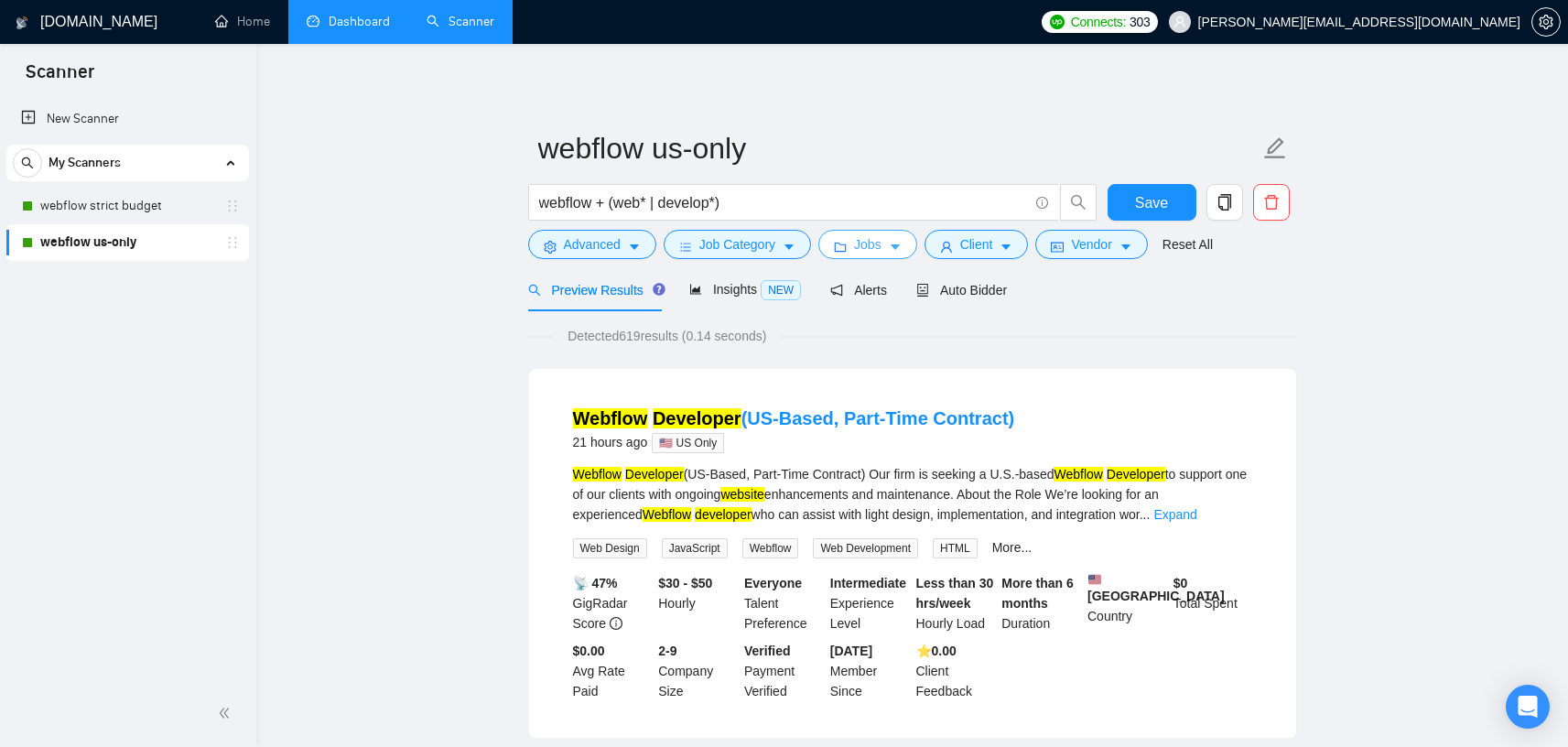
click at [902, 251] on icon "caret-down" at bounding box center [895, 247] width 13 height 13
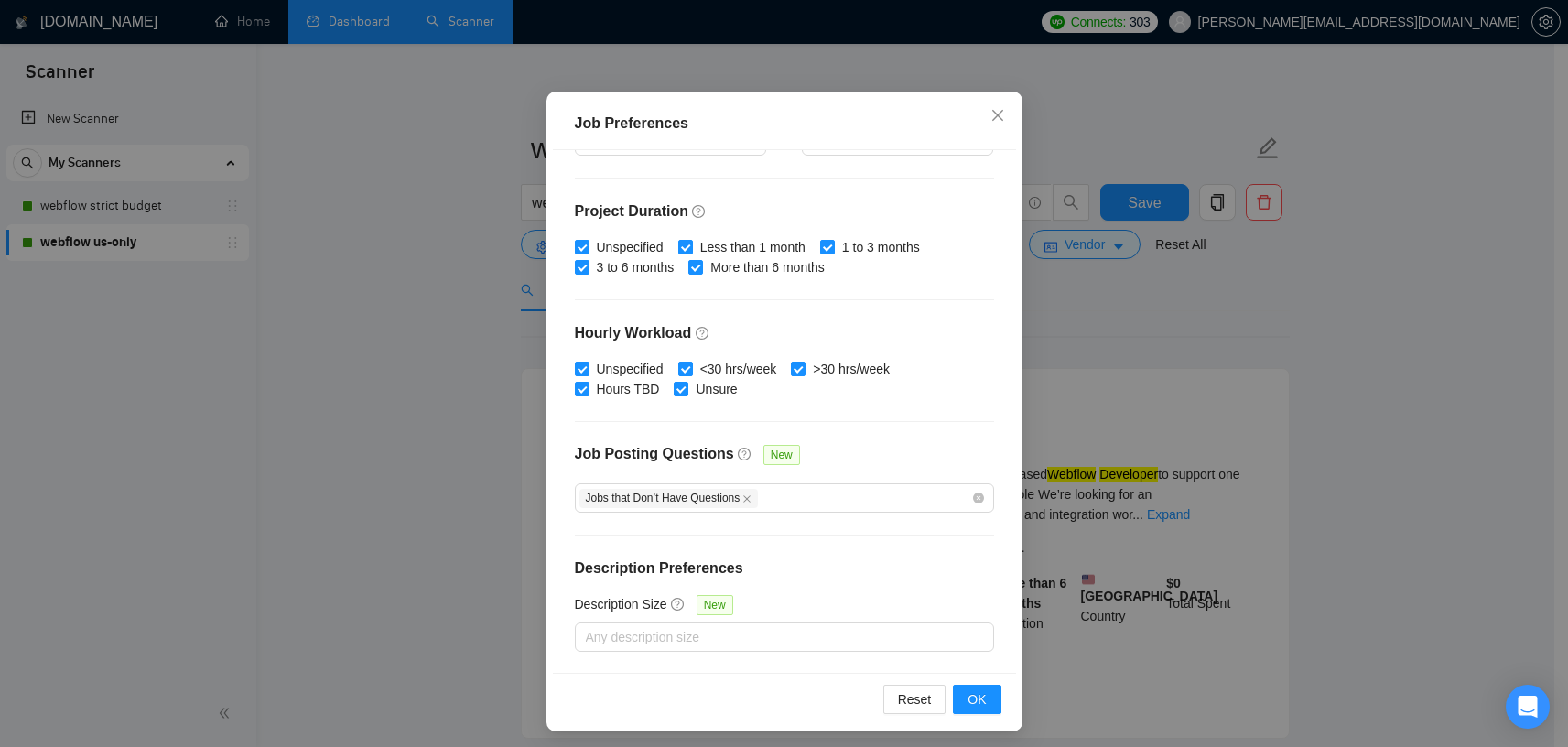
scroll to position [115, 0]
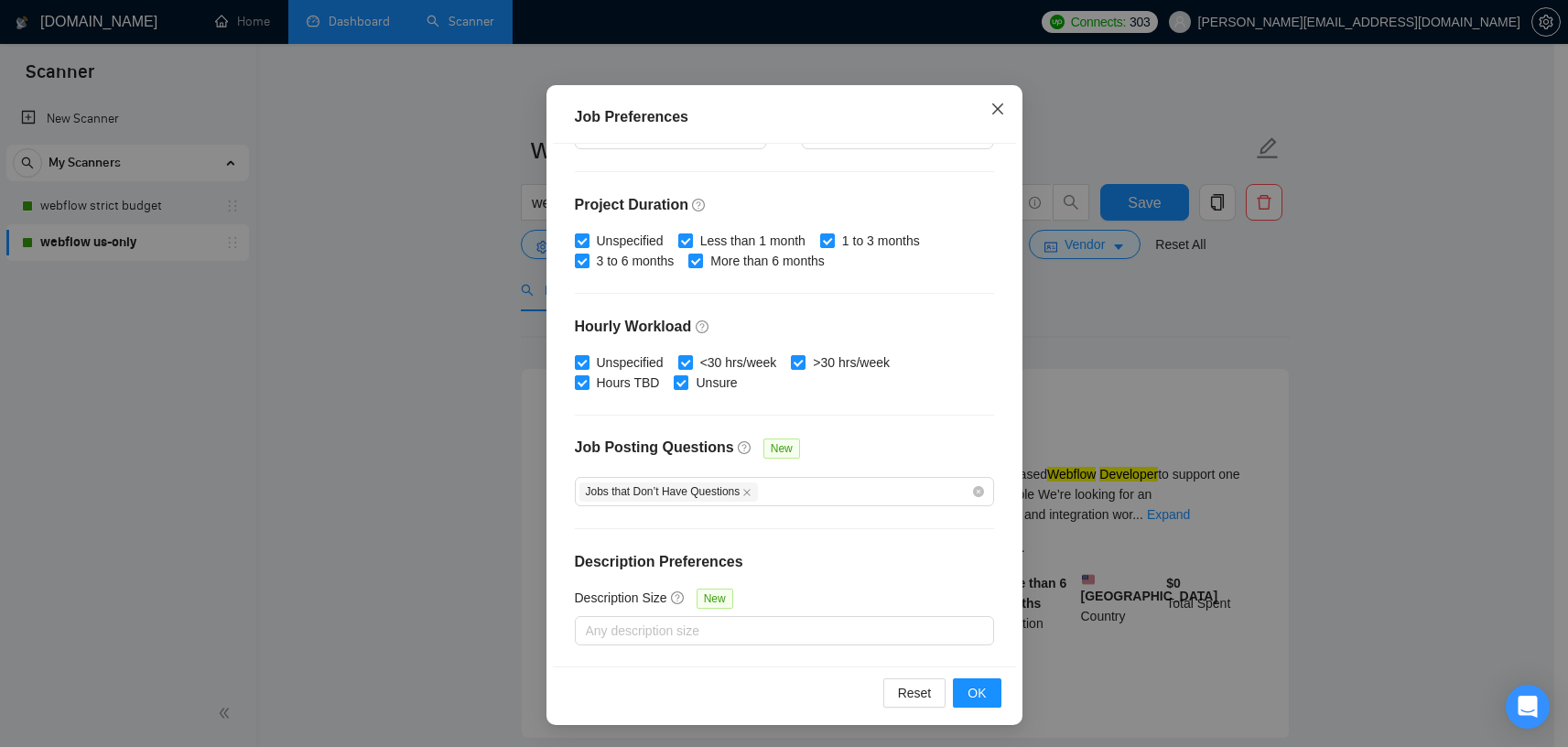
click at [995, 113] on icon "close" at bounding box center [998, 109] width 15 height 15
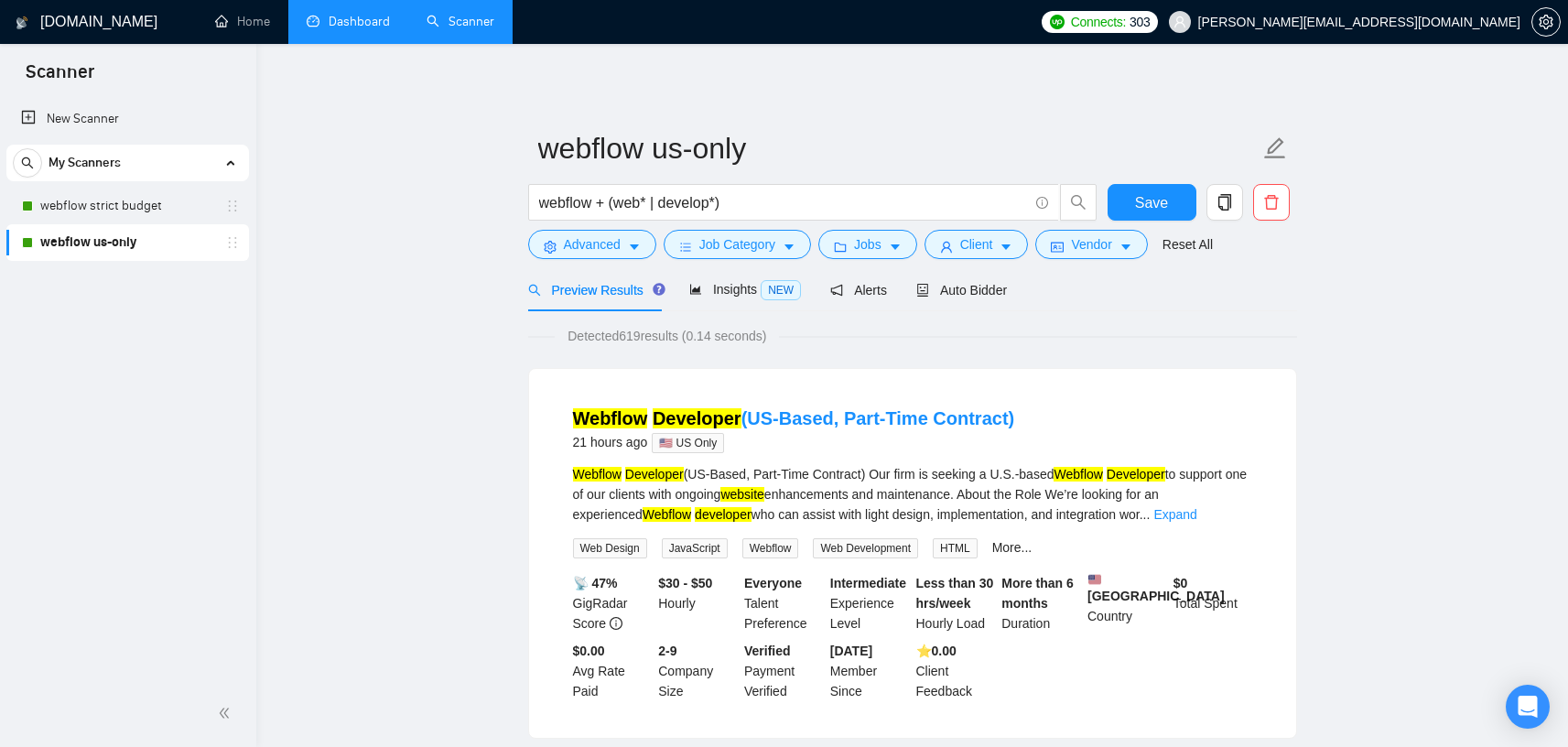
click at [981, 296] on span "Auto Bidder" at bounding box center [961, 290] width 91 height 15
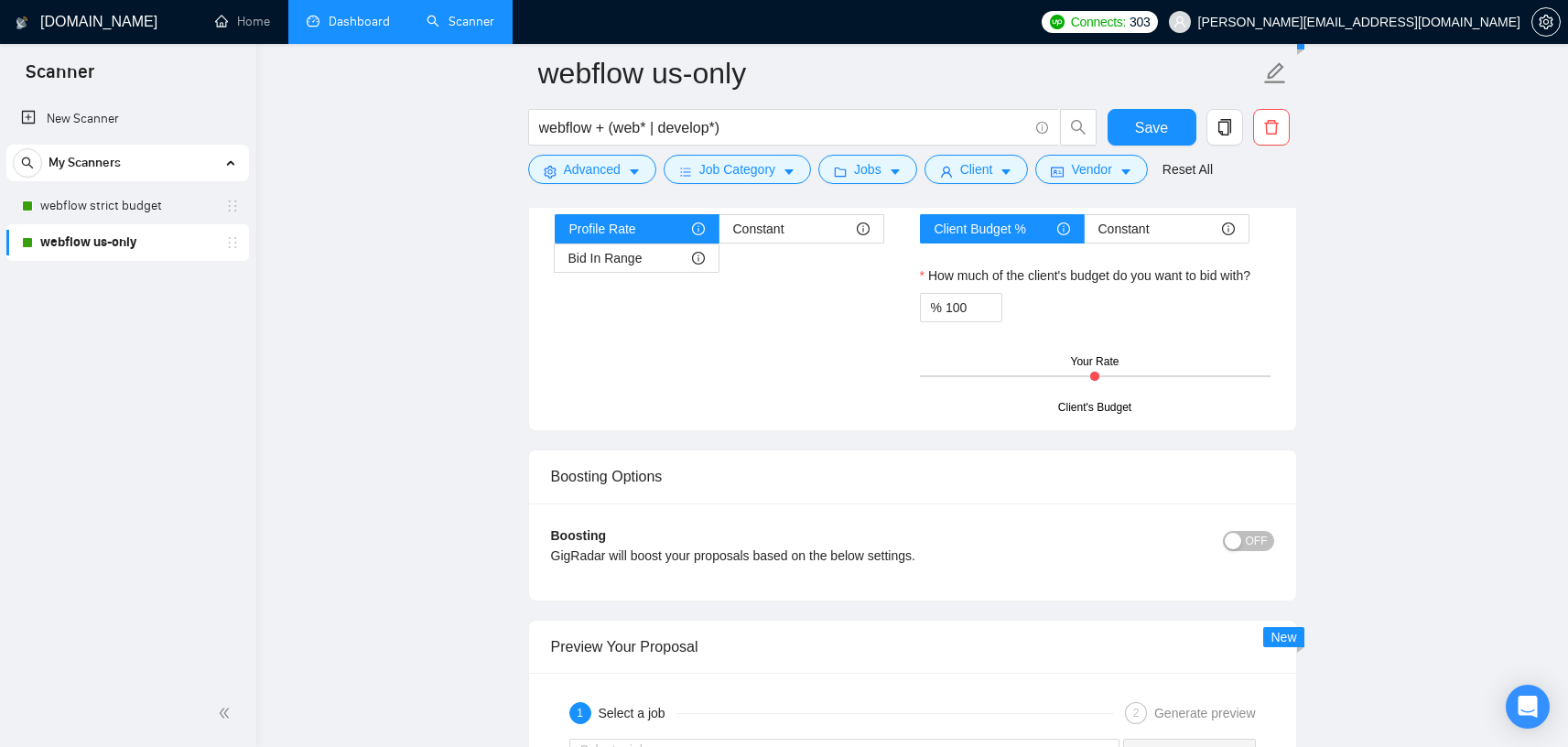
scroll to position [1987, 0]
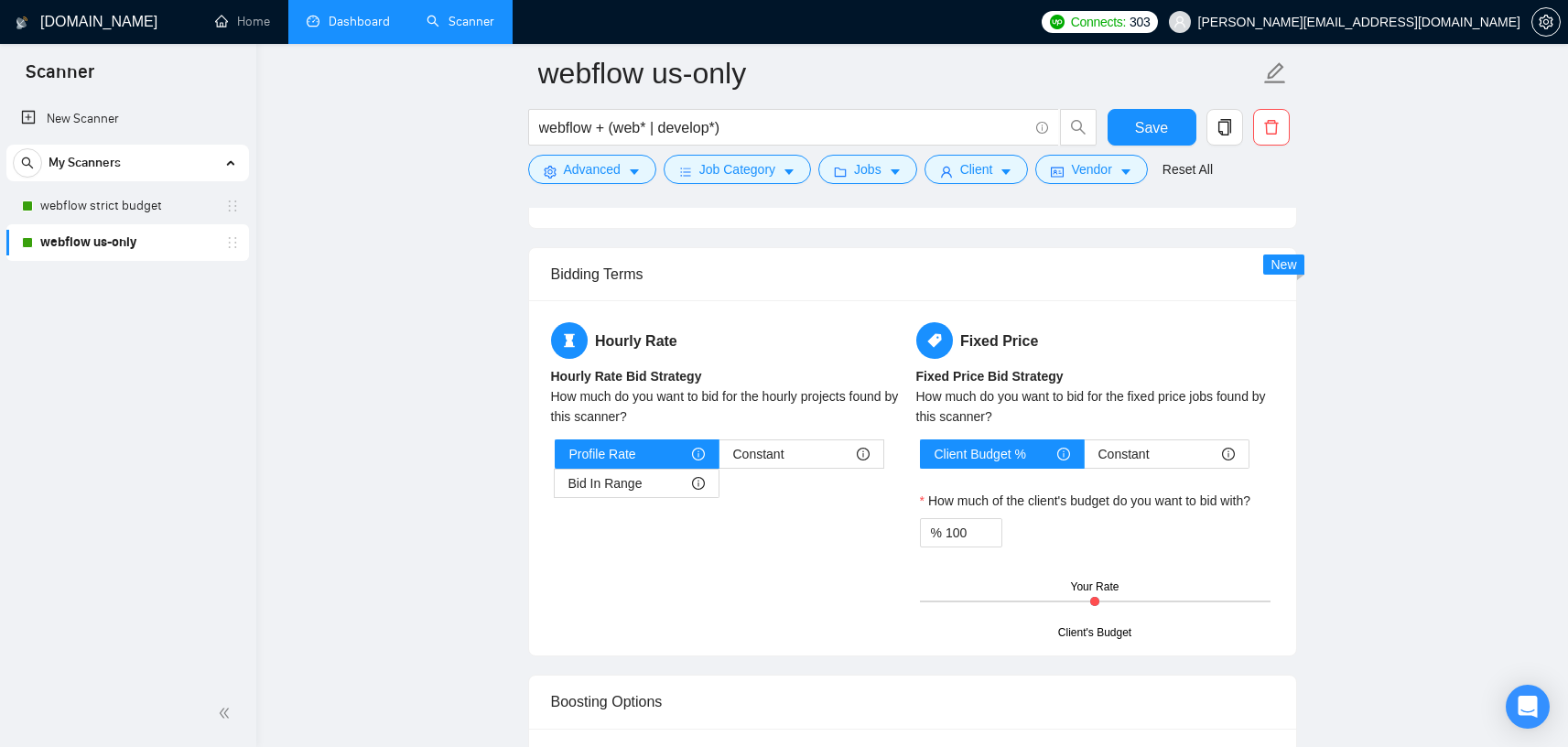
click at [353, 204] on main "webflow us-only webflow + (web* | develop*) Save Advanced Job Category Jobs Cli…" at bounding box center [913, 272] width 1254 height 4372
